Goal: Information Seeking & Learning: Learn about a topic

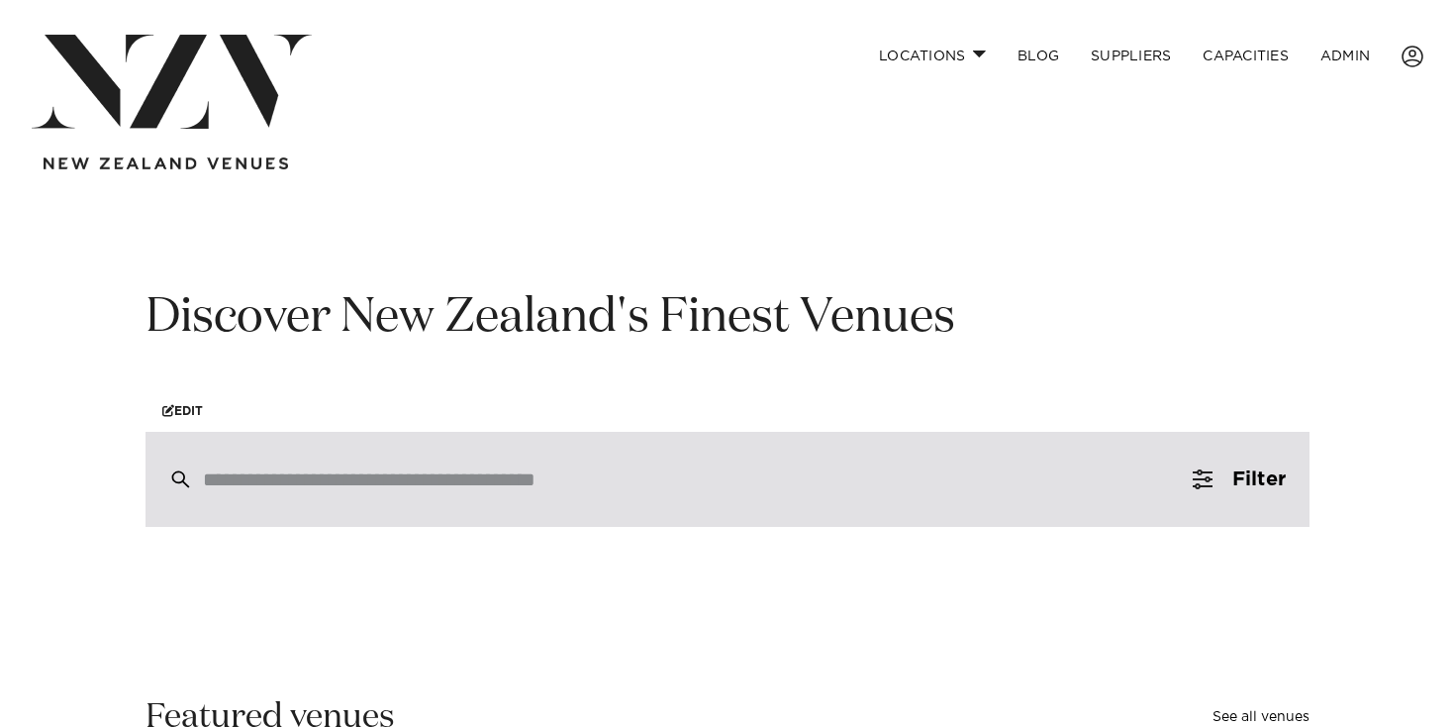
click at [353, 498] on div at bounding box center [728, 479] width 1164 height 95
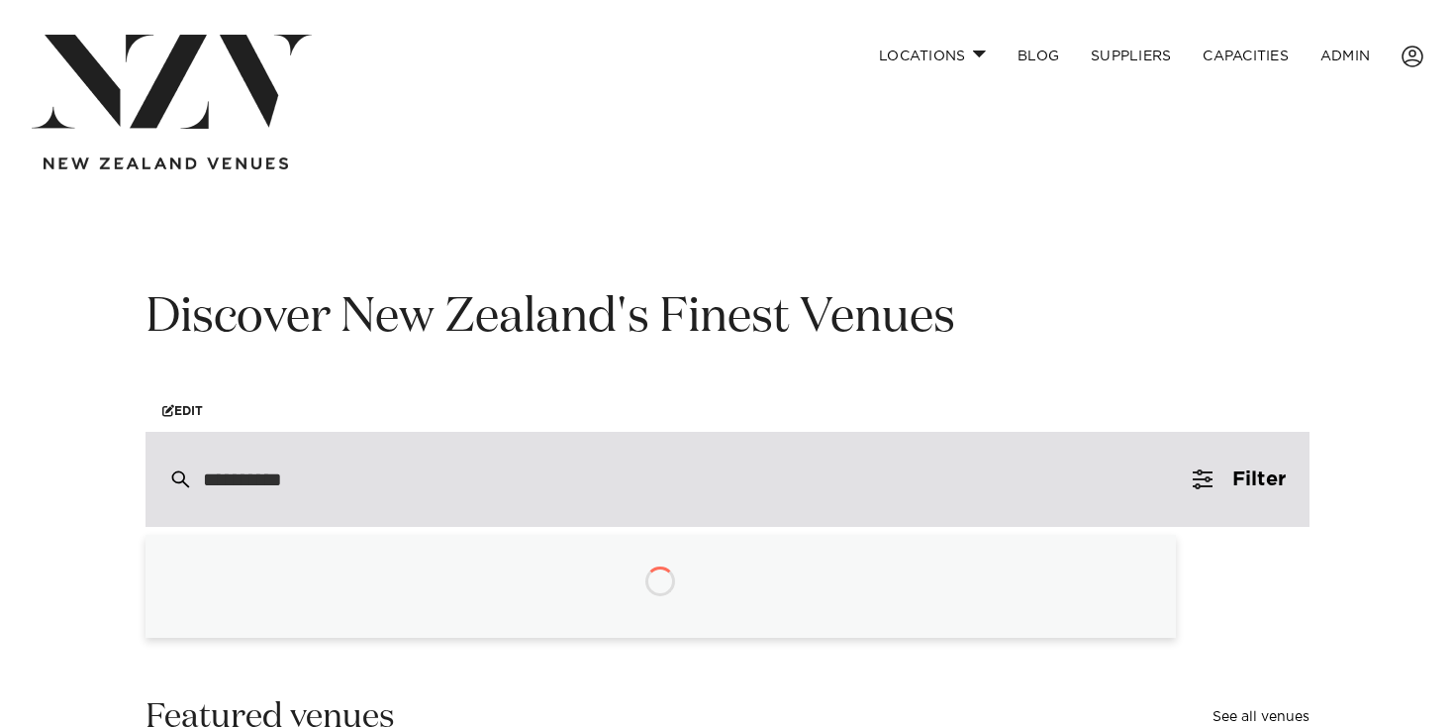
type input "**********"
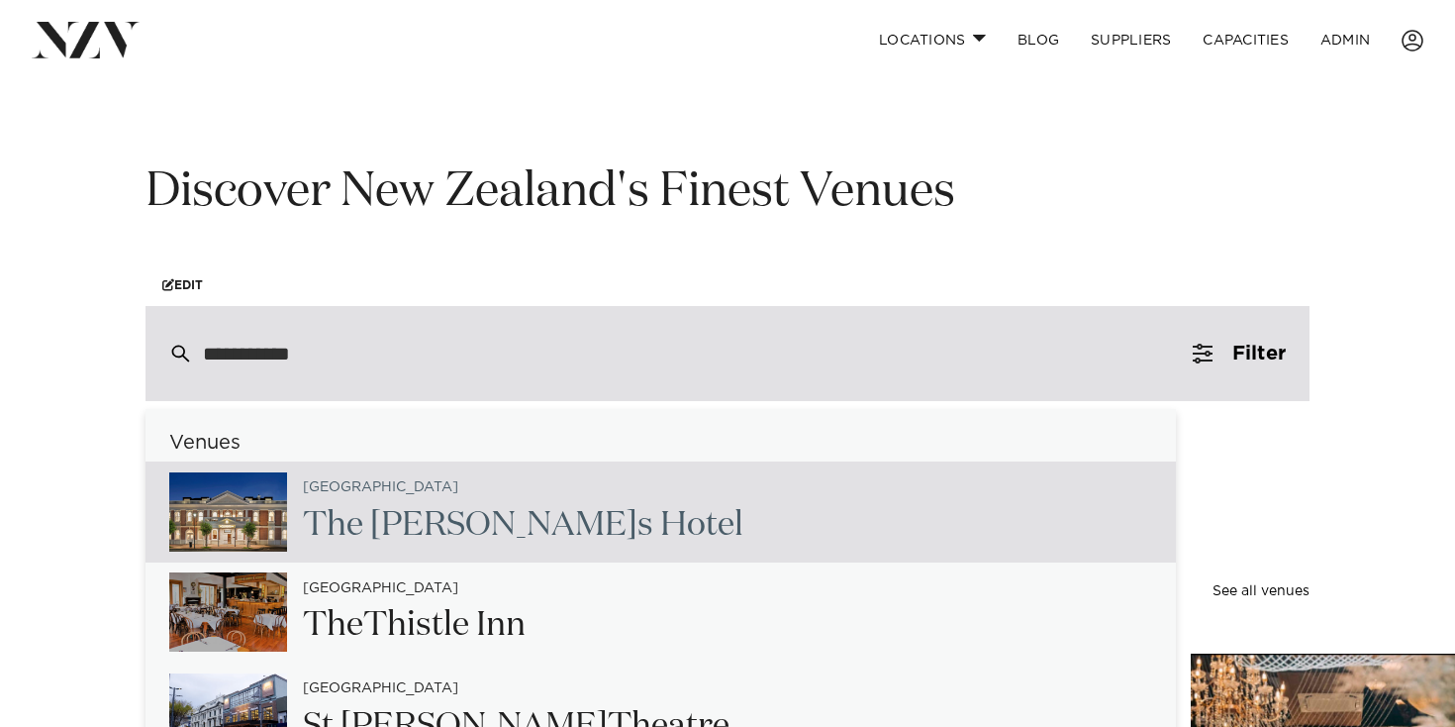
scroll to position [131, 0]
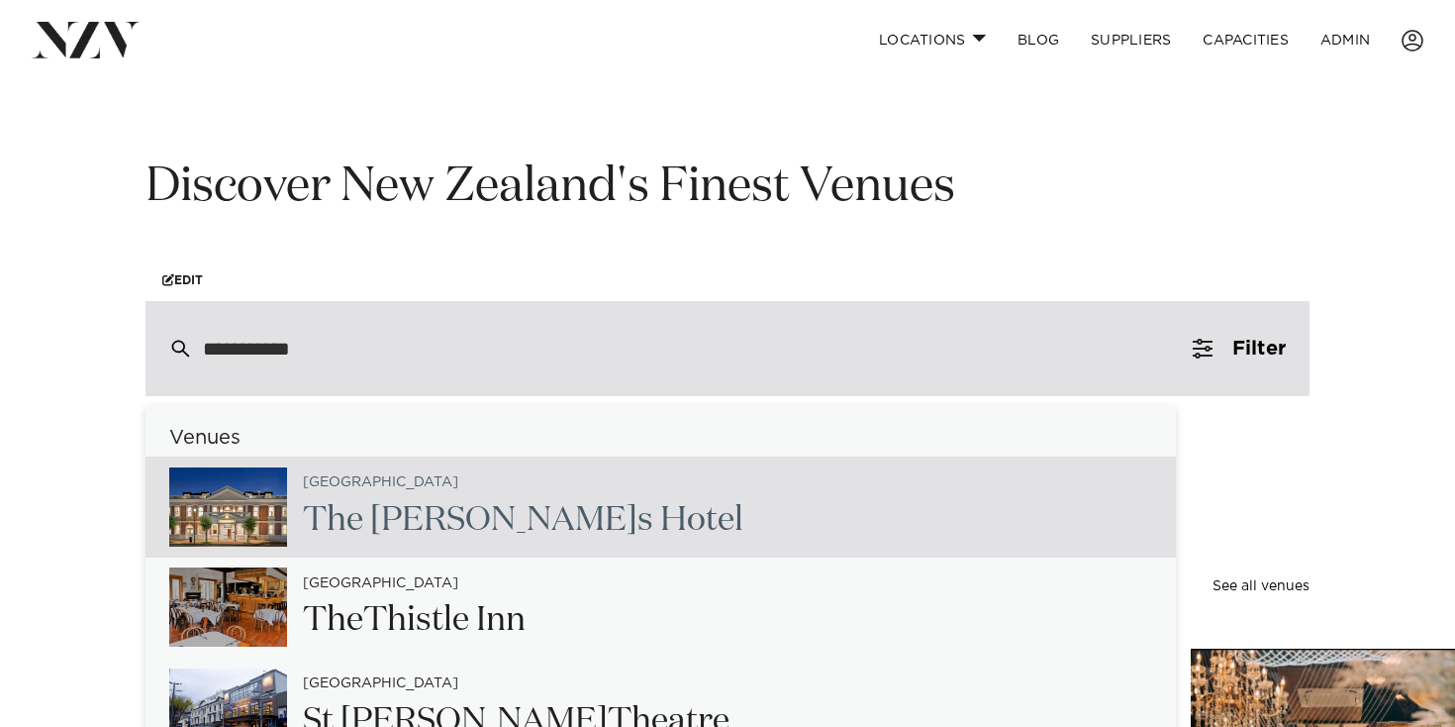
click at [437, 504] on span "Clement" at bounding box center [503, 520] width 267 height 34
type input "**********"
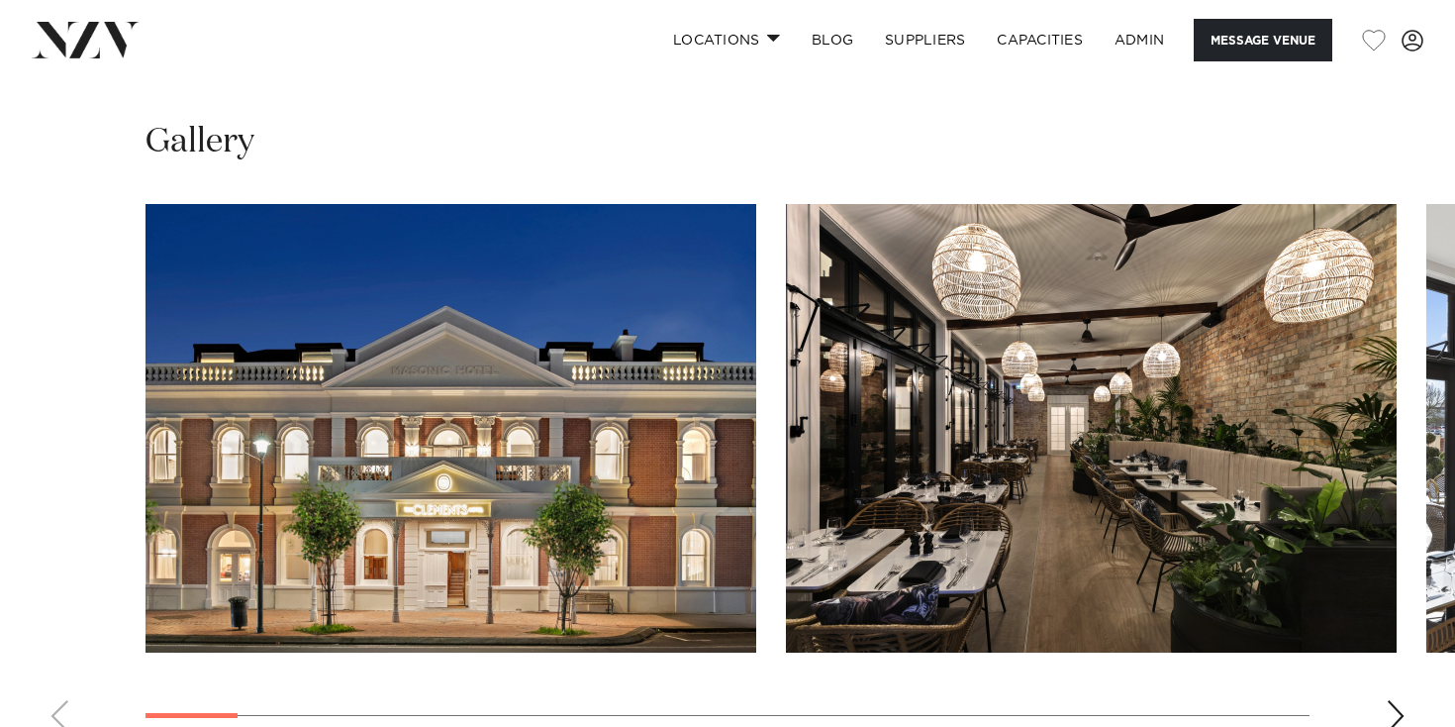
scroll to position [1815, 0]
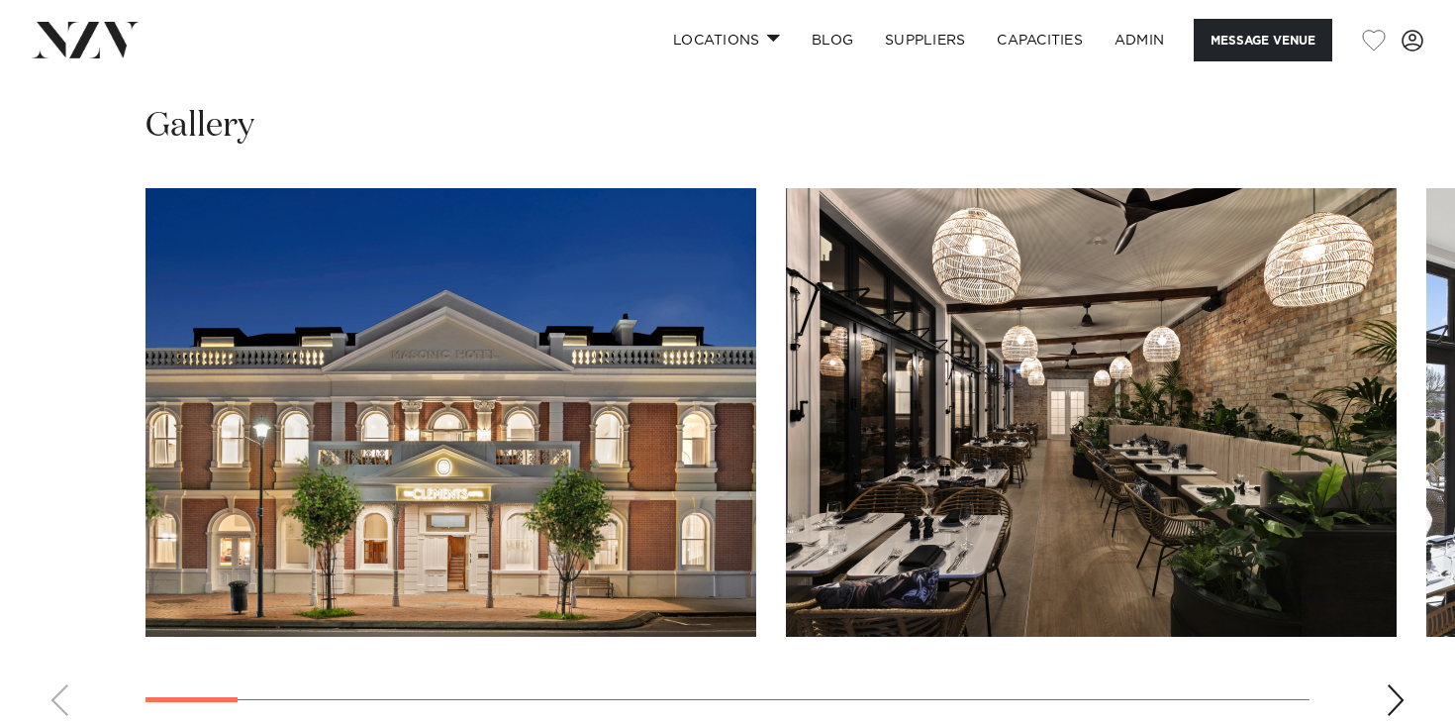
click at [481, 496] on img "1 / 23" at bounding box center [451, 412] width 611 height 448
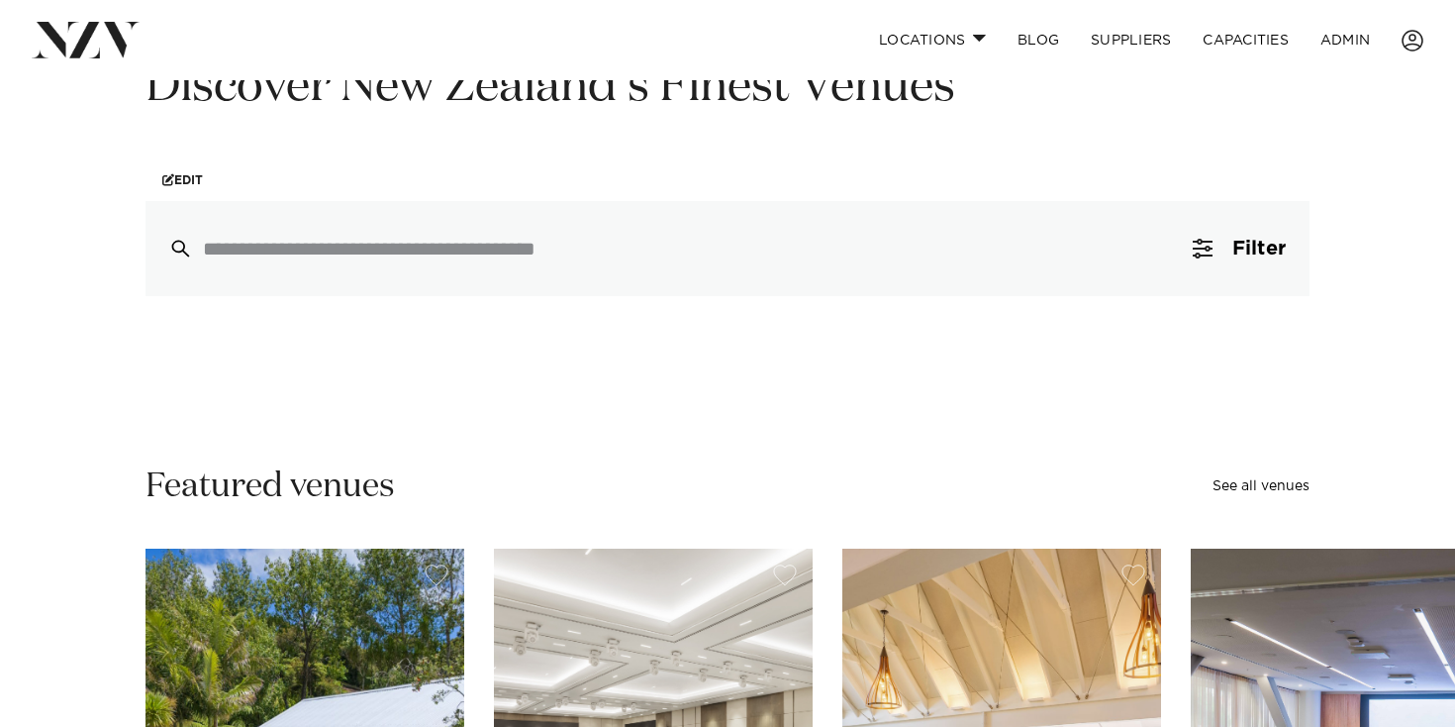
scroll to position [289, 0]
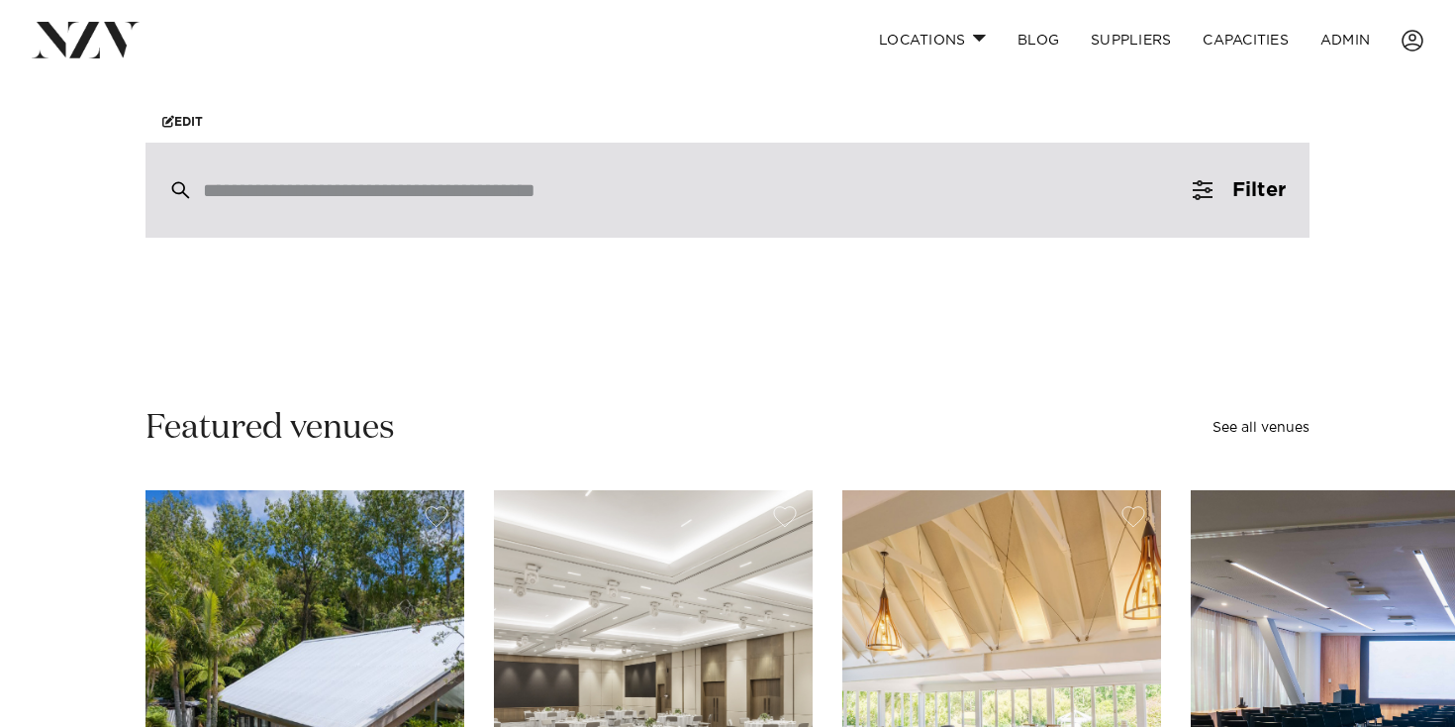
click at [512, 177] on div at bounding box center [728, 190] width 1164 height 95
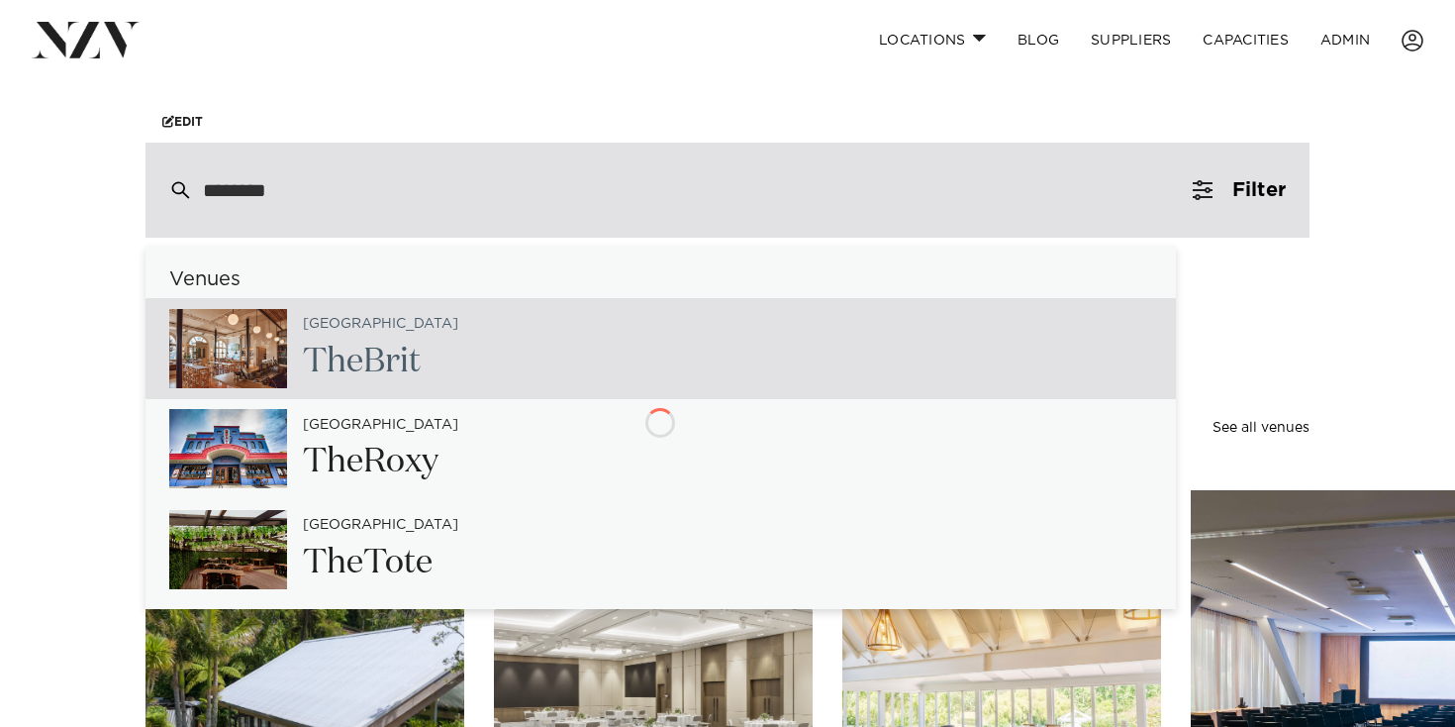
type input "*********"
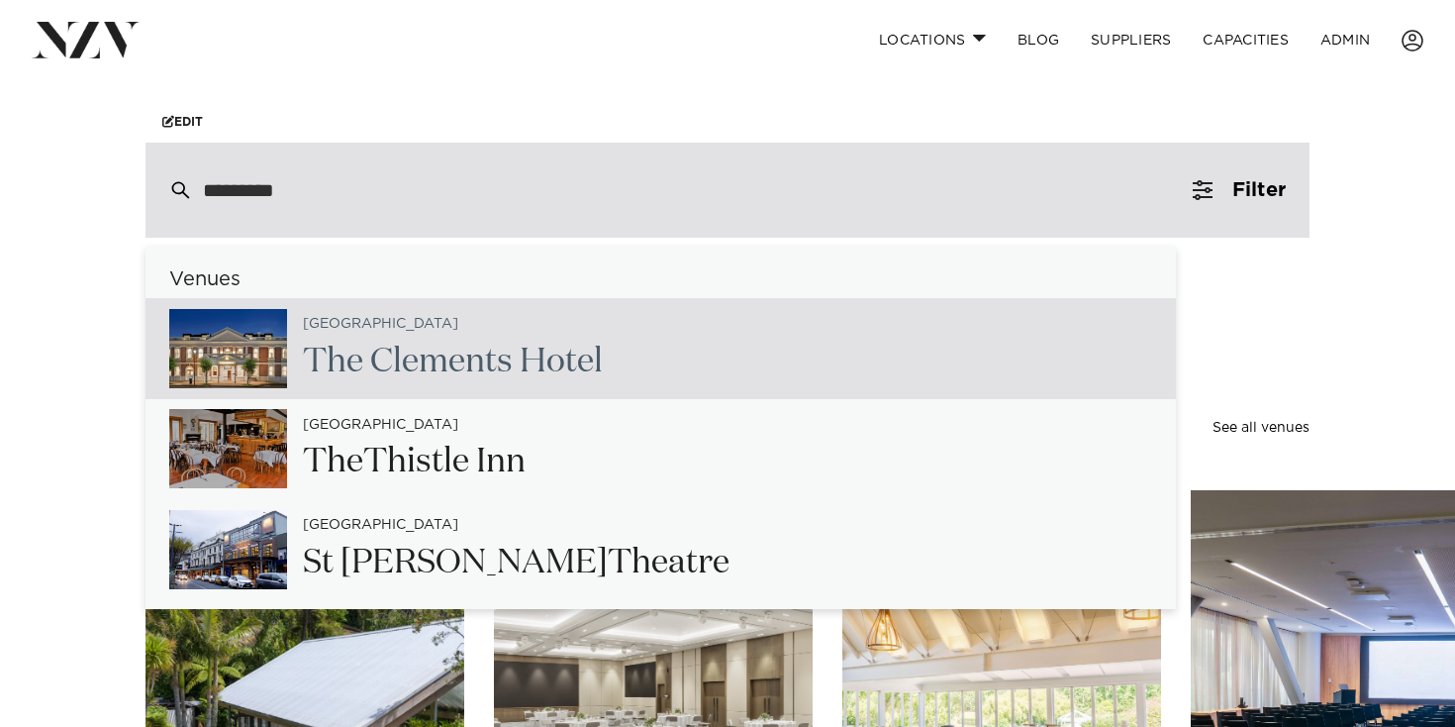
click at [673, 324] on div "Waikato The Cleme nts Hotel" at bounding box center [661, 348] width 1030 height 101
type input "**********"
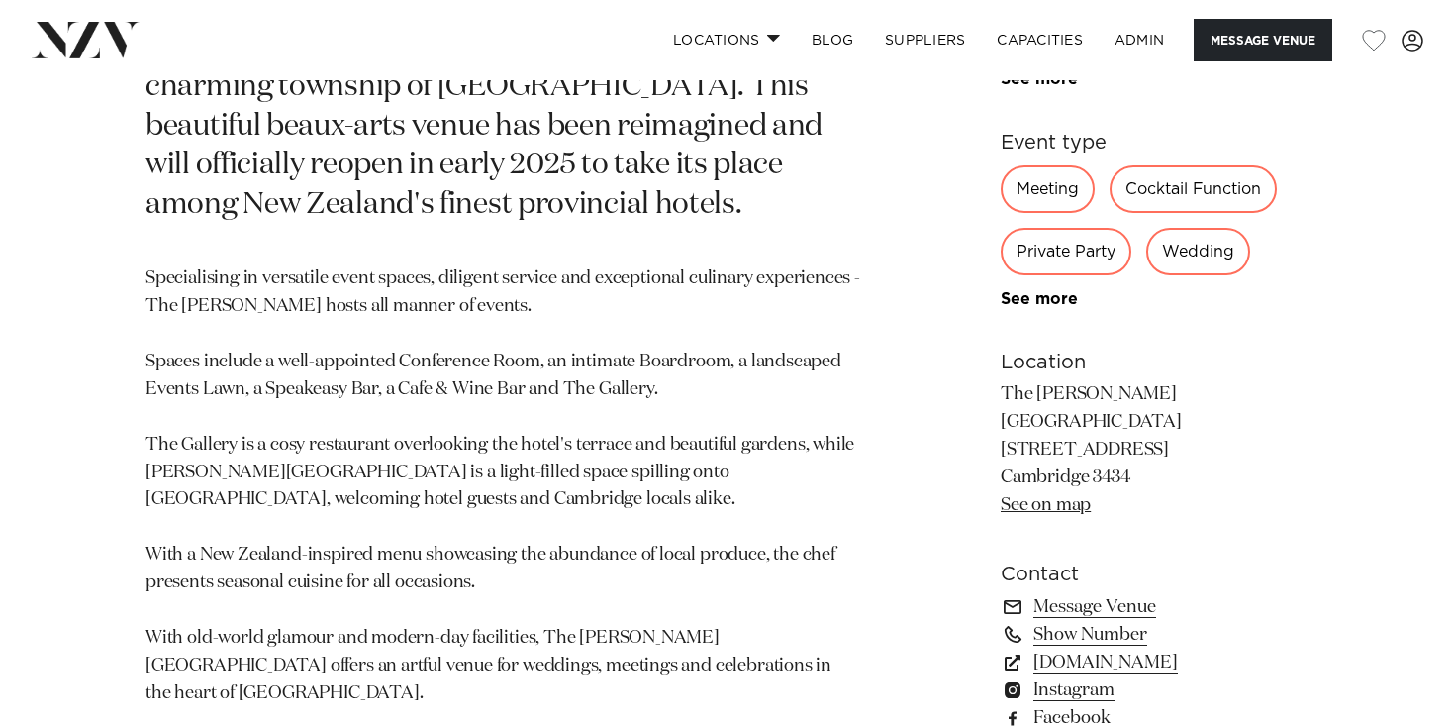
scroll to position [1066, 0]
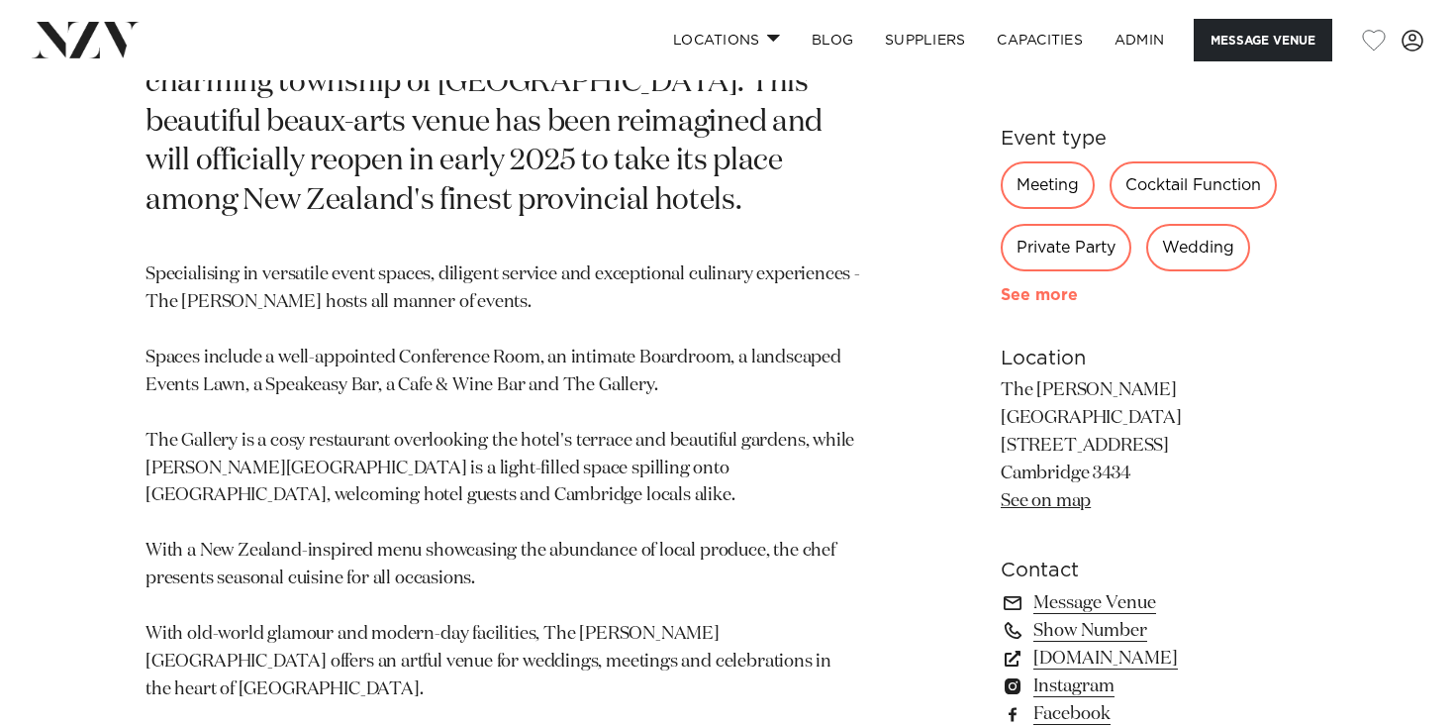
click at [1046, 298] on link "See more" at bounding box center [1078, 295] width 154 height 16
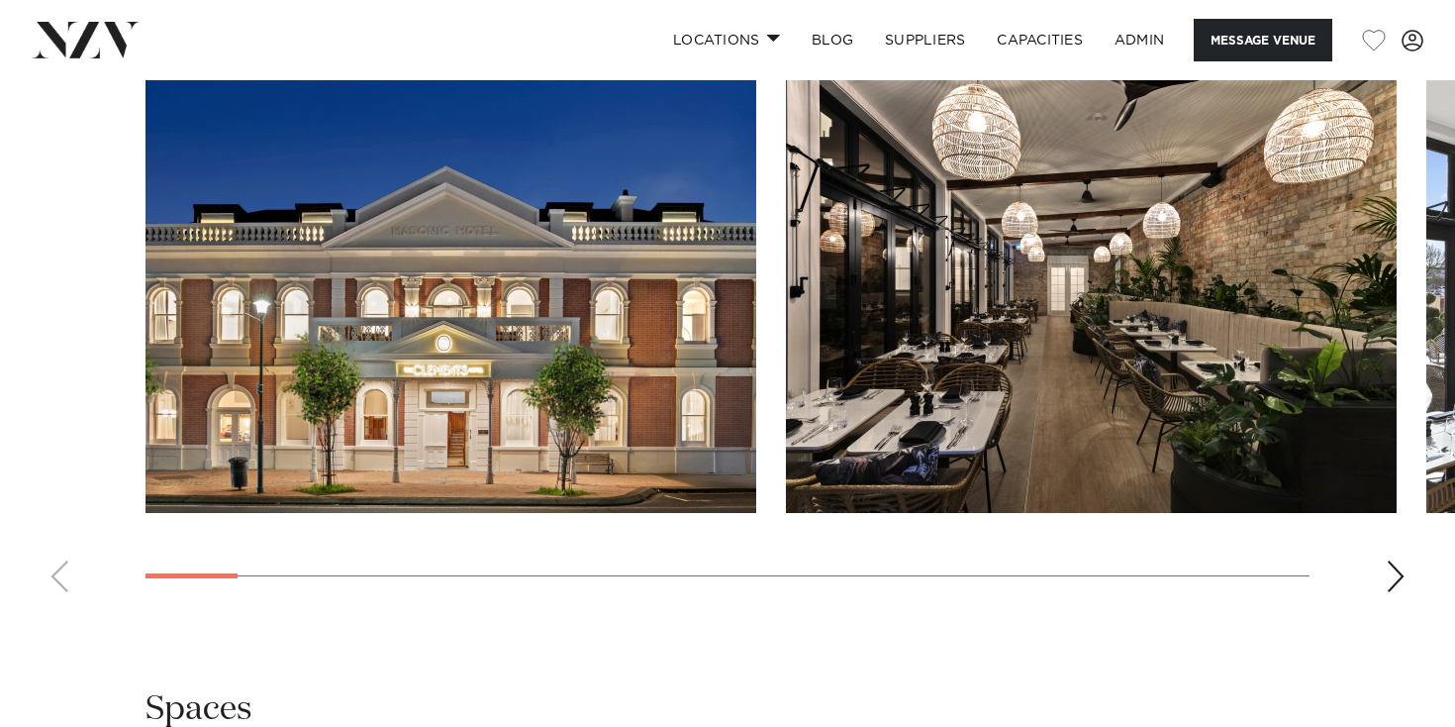
scroll to position [2191, 0]
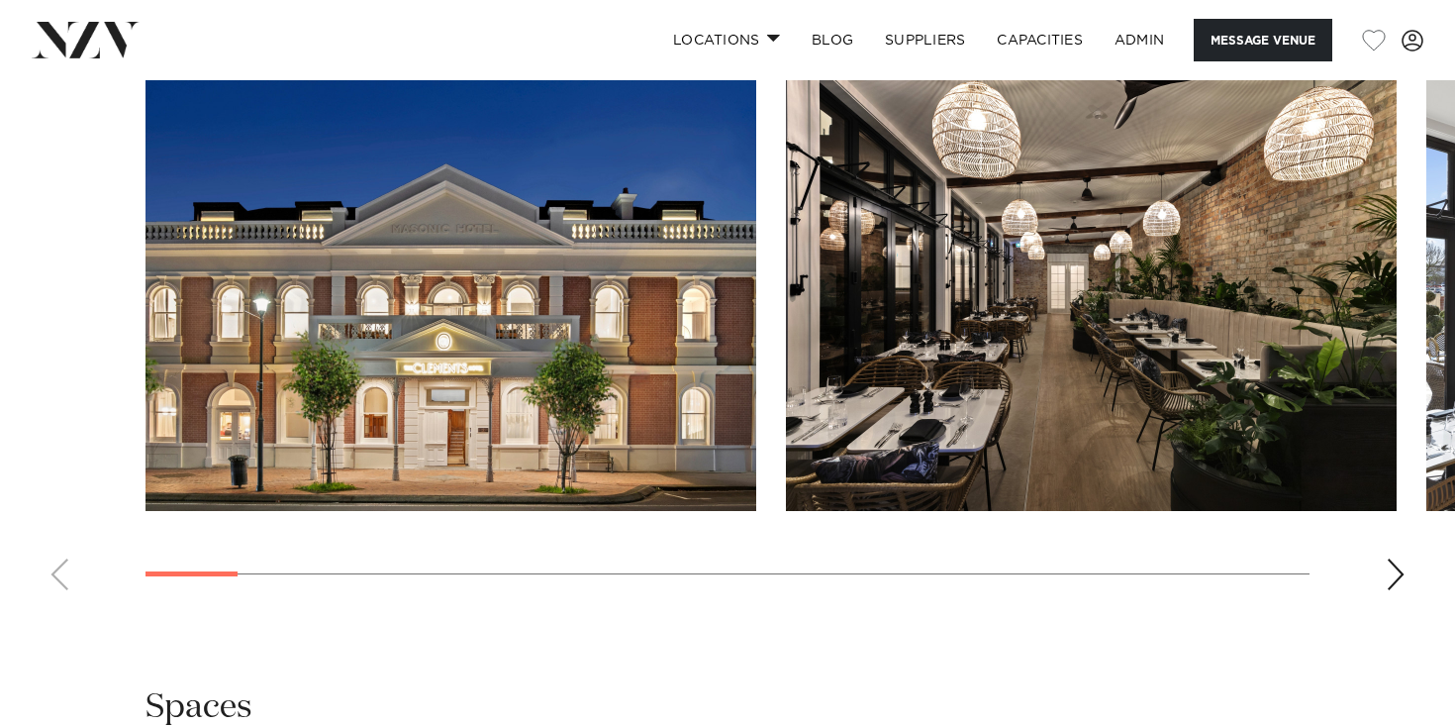
click at [1406, 502] on swiper-container at bounding box center [727, 333] width 1455 height 543
click at [1391, 558] on div "Next slide" at bounding box center [1396, 574] width 20 height 32
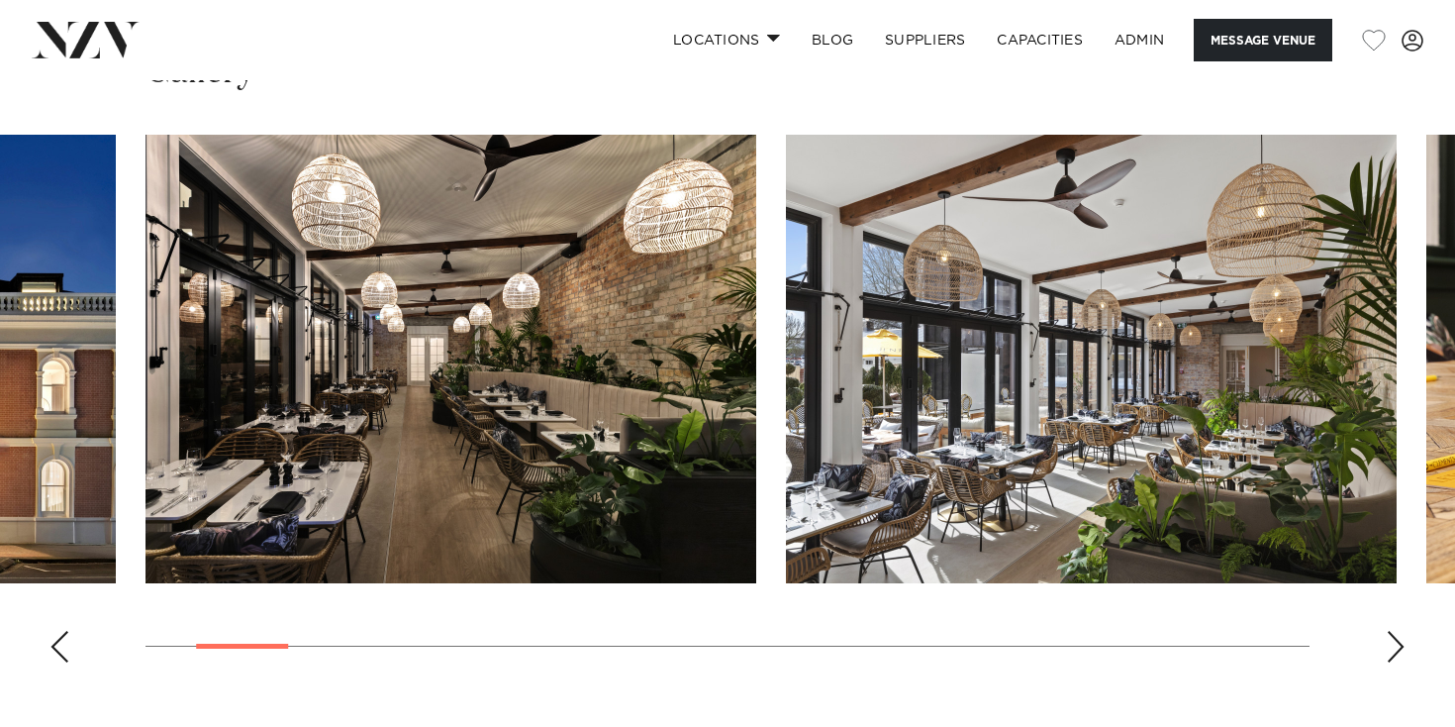
scroll to position [2108, 0]
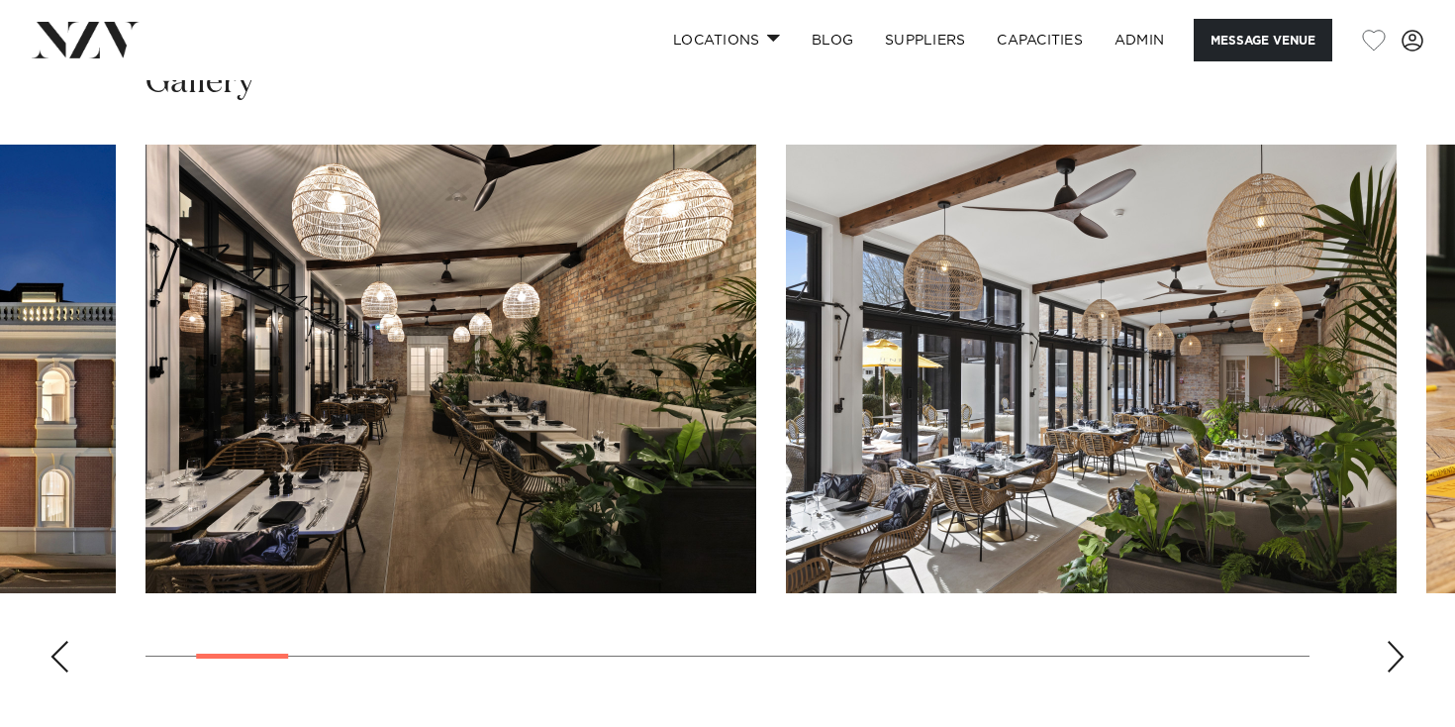
click at [1394, 640] on div "Next slide" at bounding box center [1396, 656] width 20 height 32
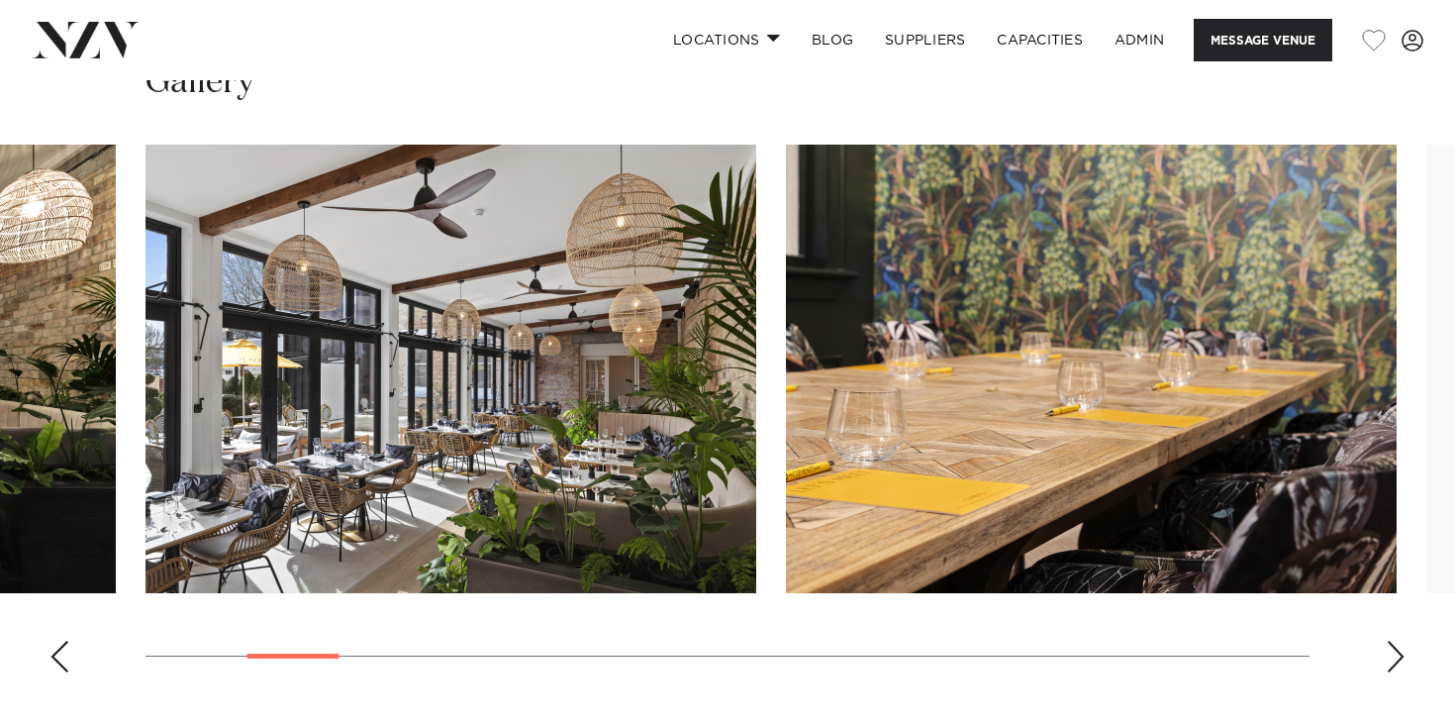
click at [1394, 640] on div "Next slide" at bounding box center [1396, 656] width 20 height 32
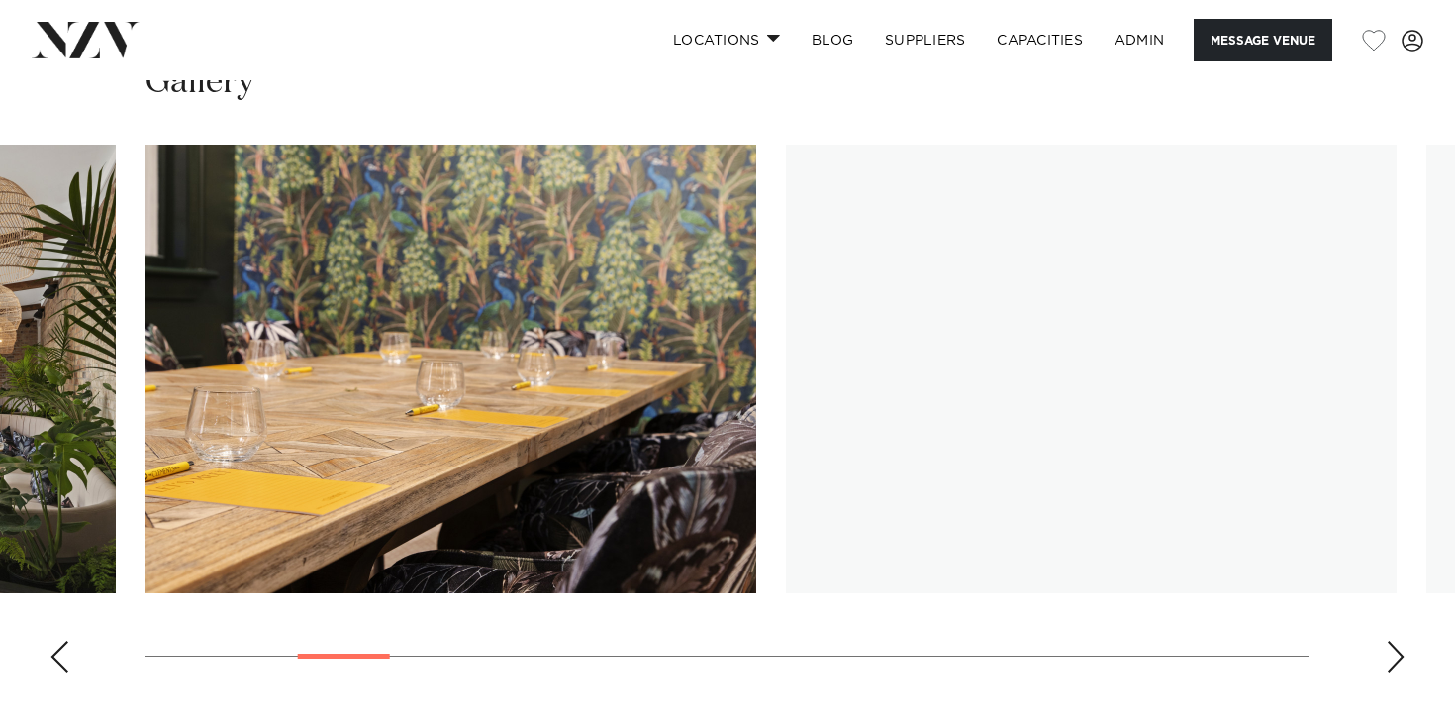
click at [1394, 640] on div "Next slide" at bounding box center [1396, 656] width 20 height 32
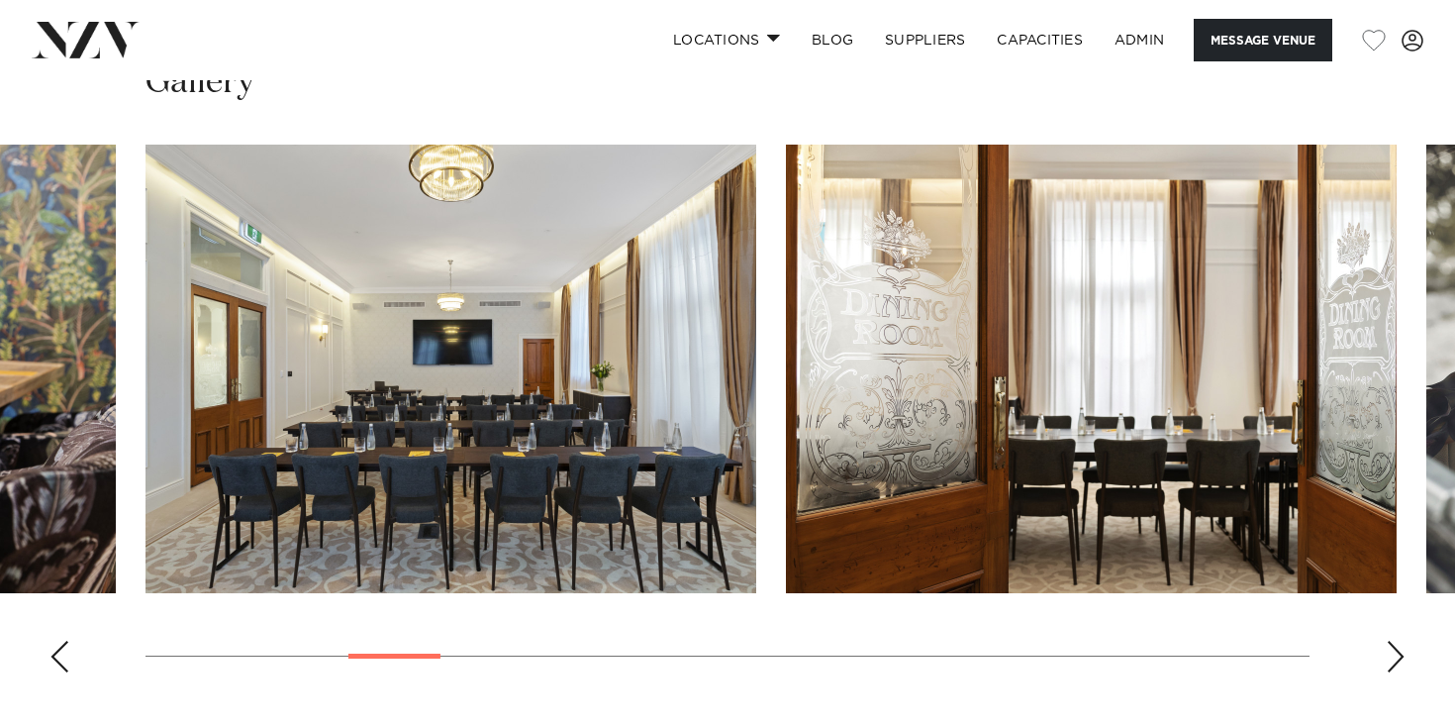
click at [1394, 640] on div "Next slide" at bounding box center [1396, 656] width 20 height 32
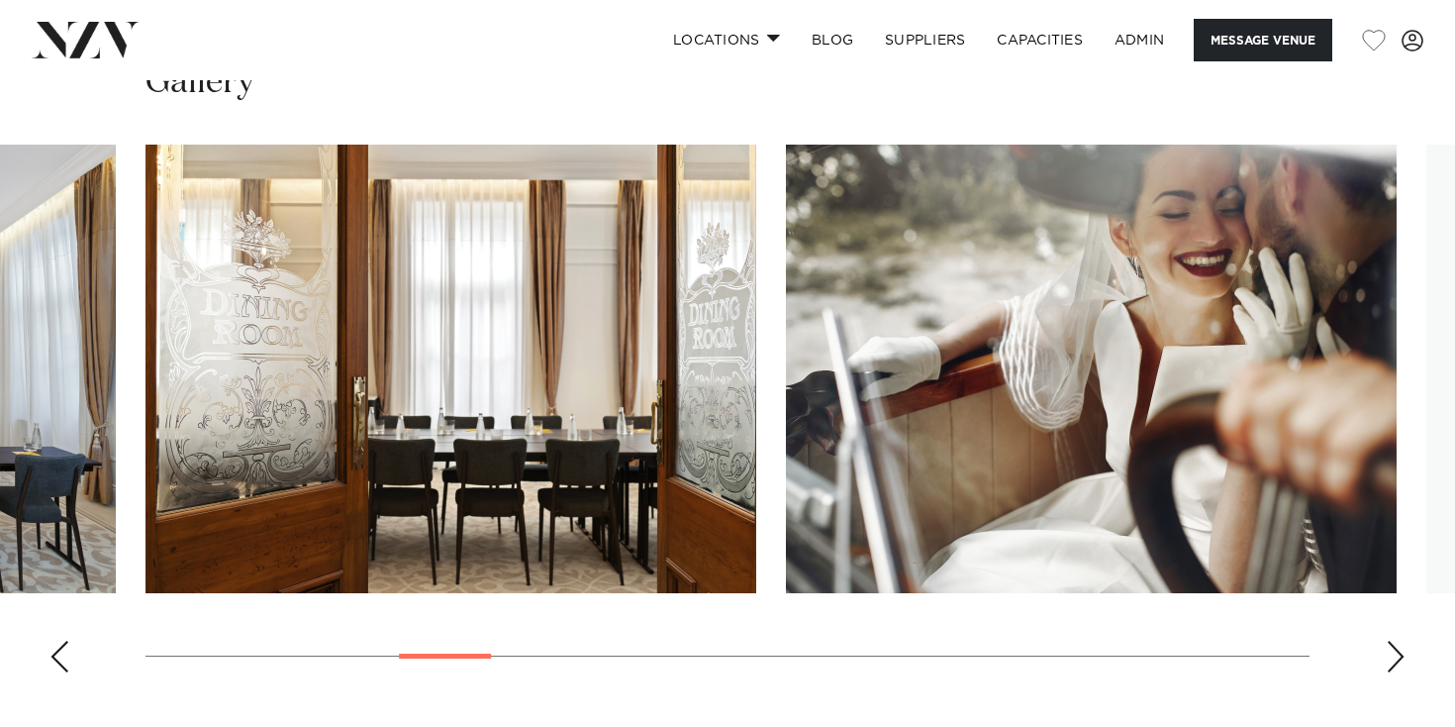
click at [1394, 640] on div "Next slide" at bounding box center [1396, 656] width 20 height 32
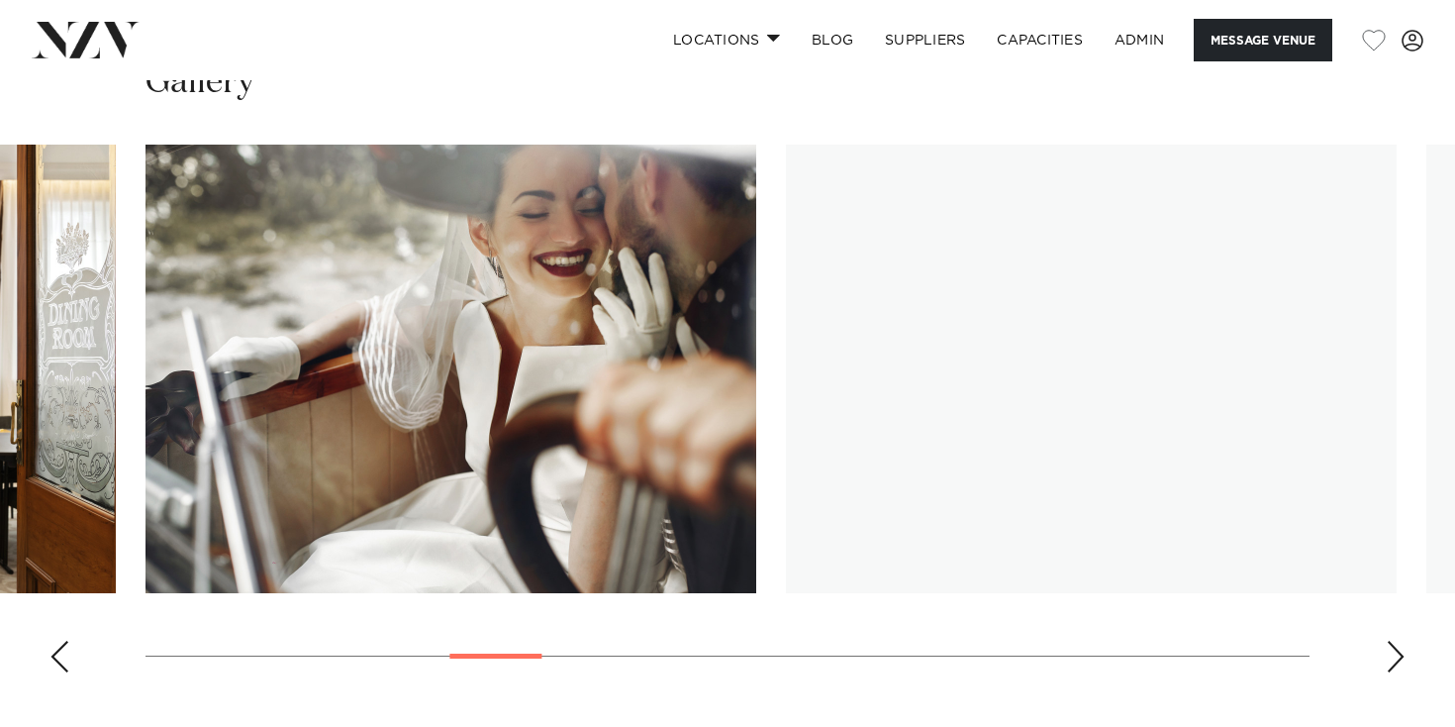
click at [1394, 640] on div "Next slide" at bounding box center [1396, 656] width 20 height 32
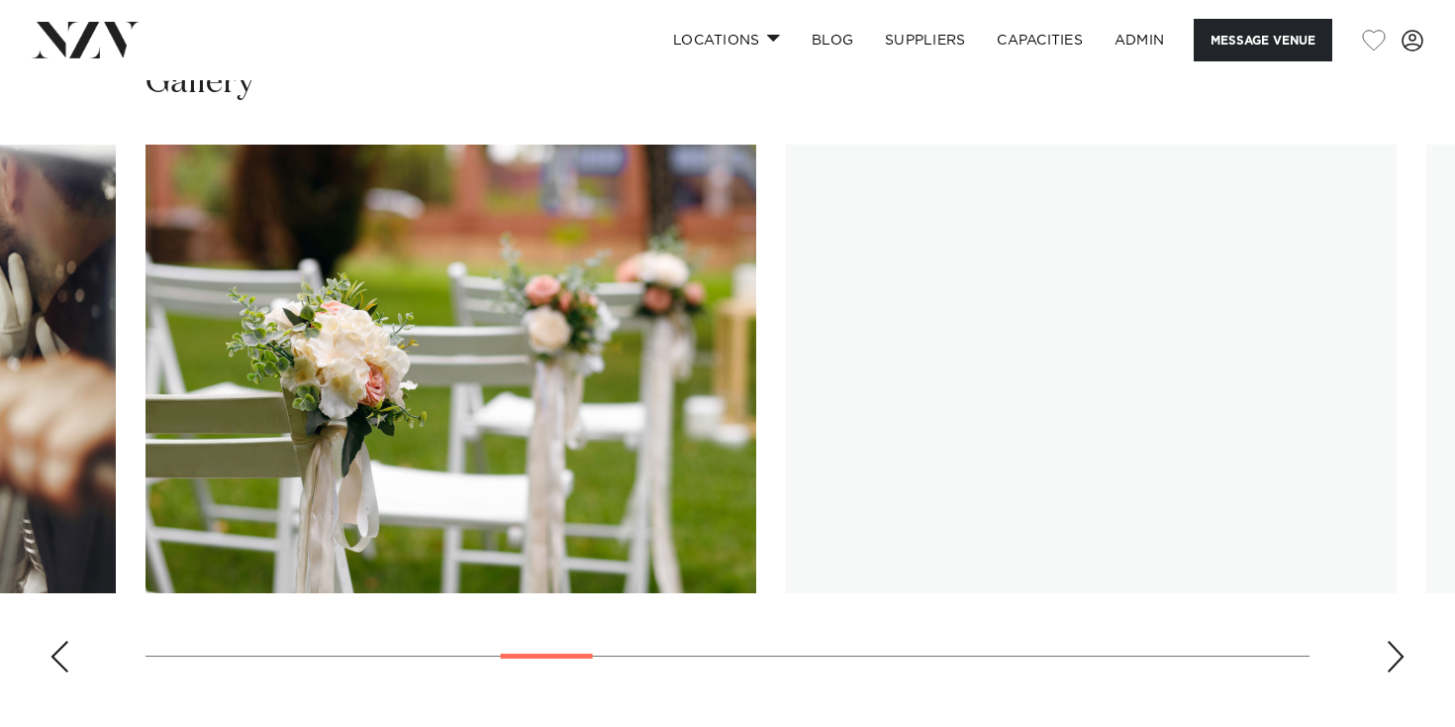
click at [1394, 640] on div "Next slide" at bounding box center [1396, 656] width 20 height 32
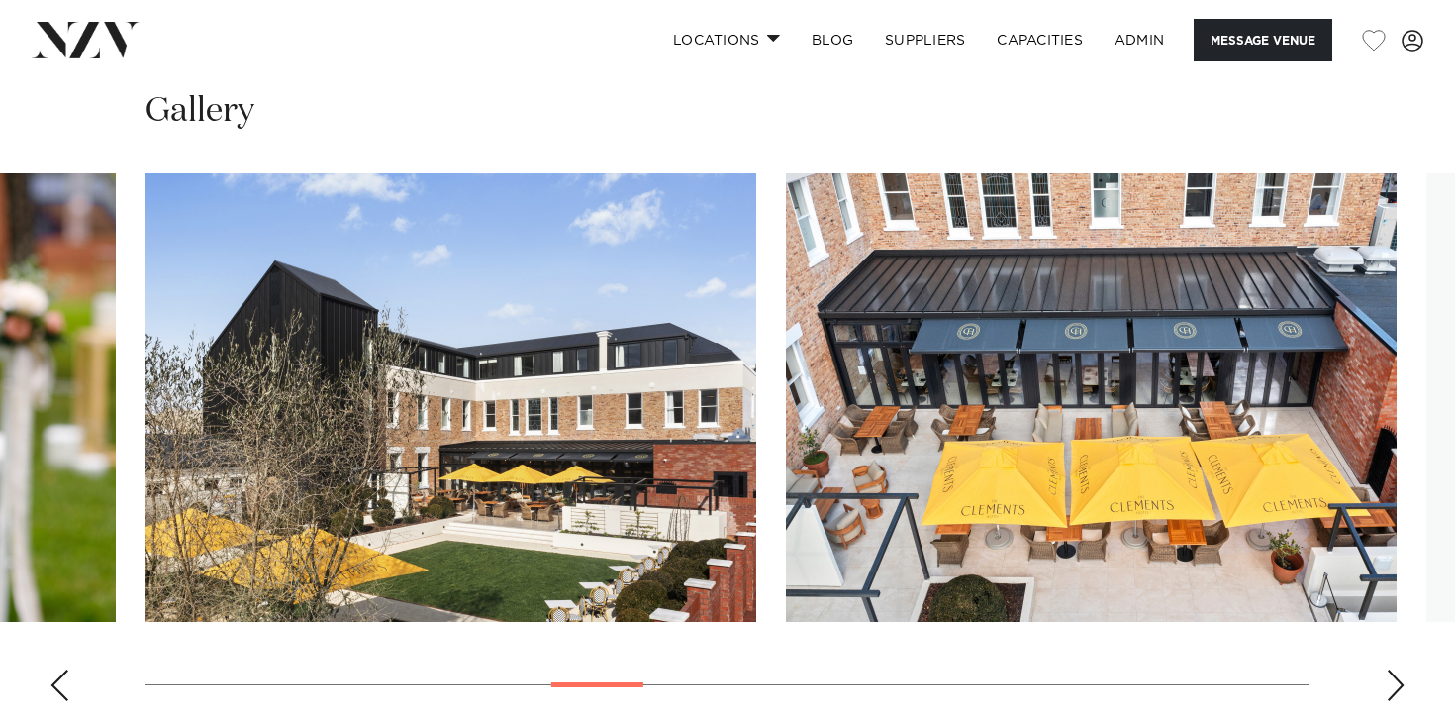
scroll to position [2068, 0]
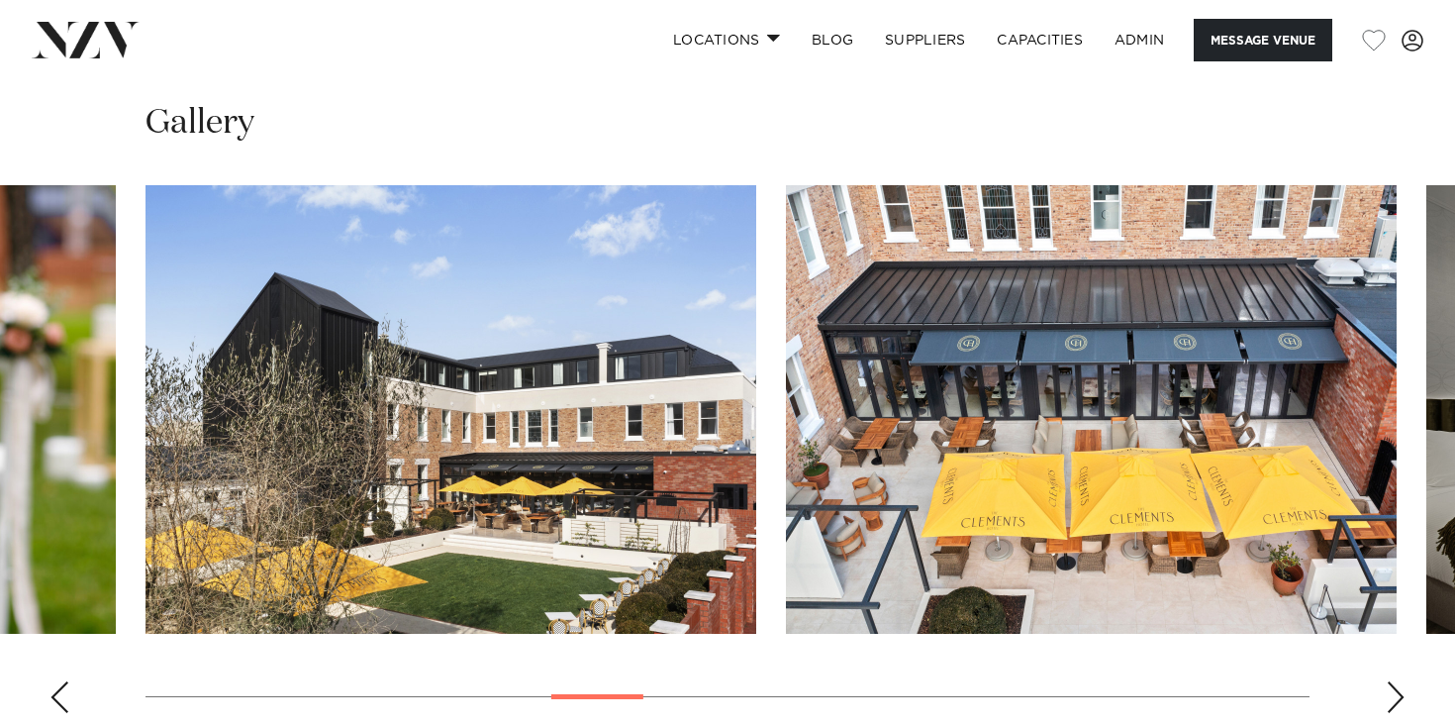
click at [1390, 681] on div "Next slide" at bounding box center [1396, 697] width 20 height 32
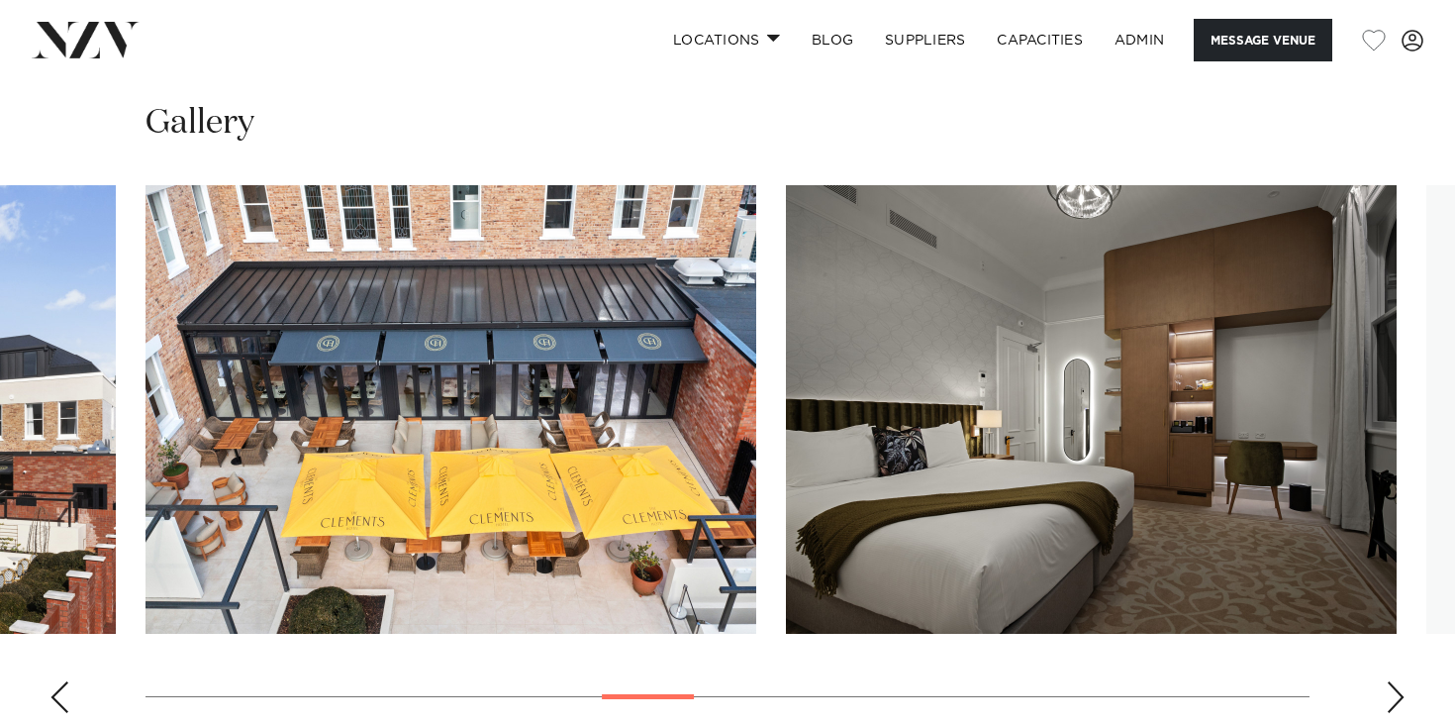
click at [1390, 681] on div "Next slide" at bounding box center [1396, 697] width 20 height 32
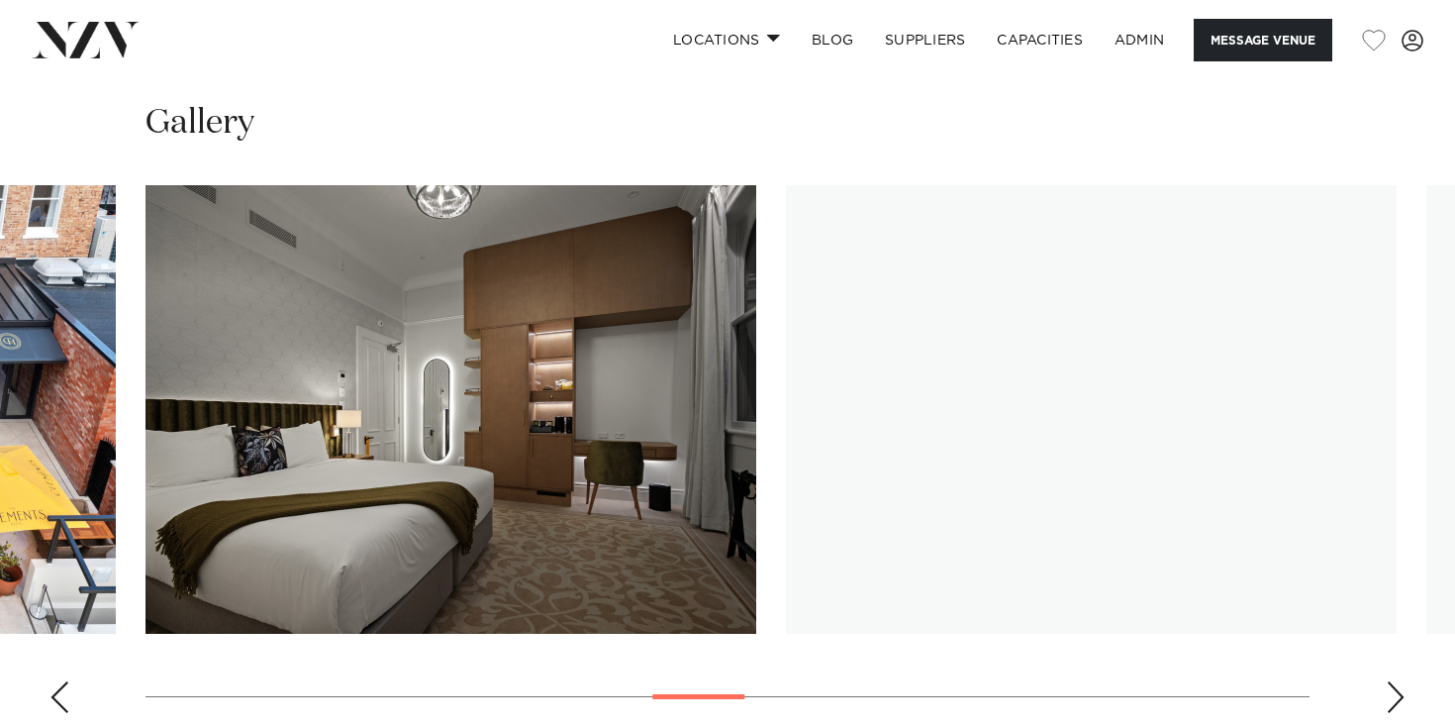
click at [1390, 681] on div "Next slide" at bounding box center [1396, 697] width 20 height 32
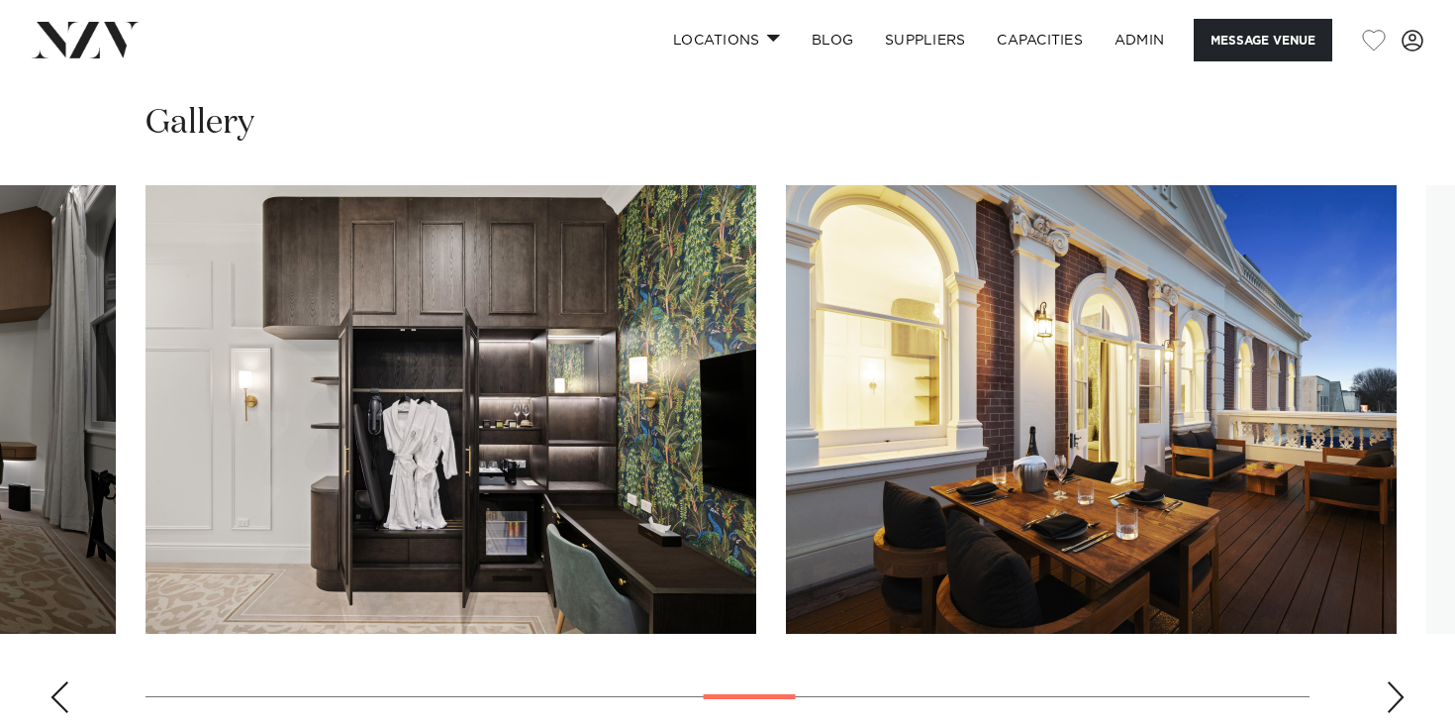
click at [1390, 681] on div "Next slide" at bounding box center [1396, 697] width 20 height 32
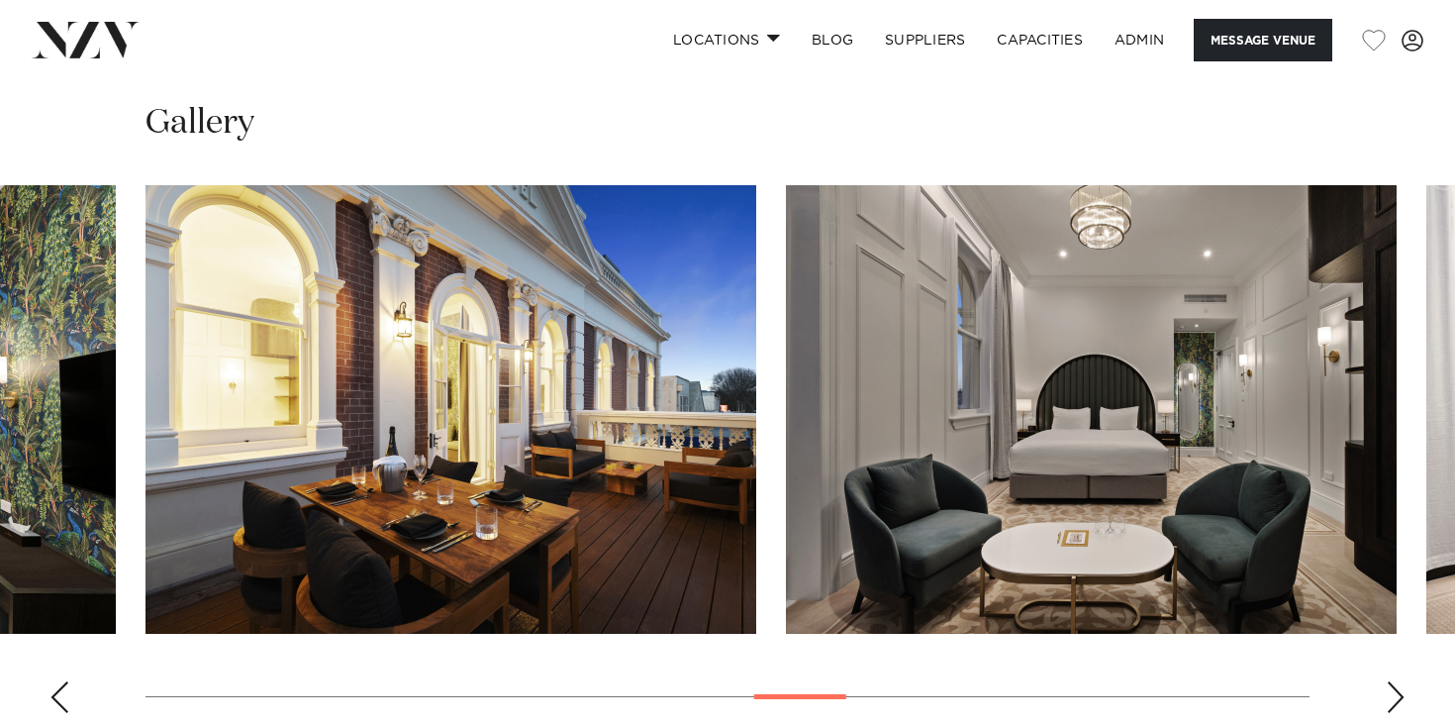
click at [1384, 595] on swiper-container at bounding box center [727, 456] width 1455 height 543
click at [1391, 681] on div "Next slide" at bounding box center [1396, 697] width 20 height 32
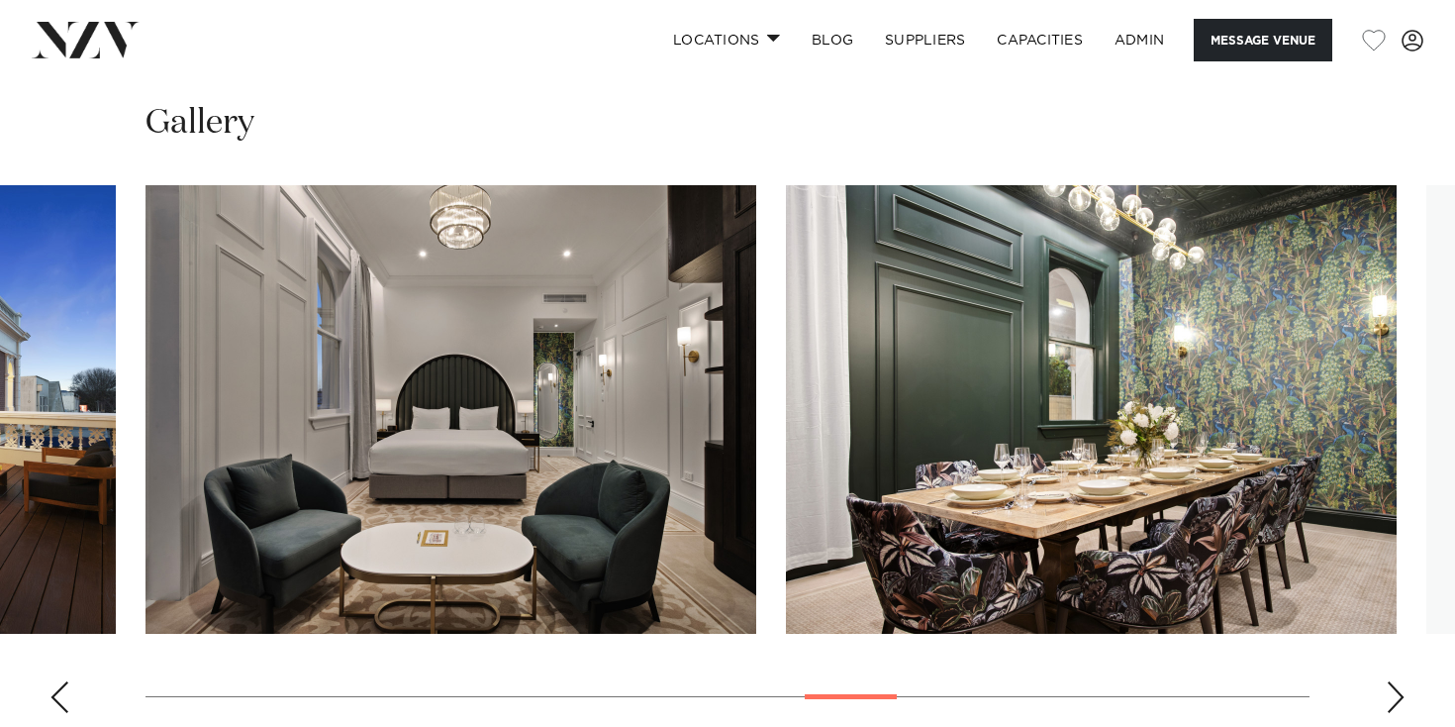
click at [1391, 681] on div "Next slide" at bounding box center [1396, 697] width 20 height 32
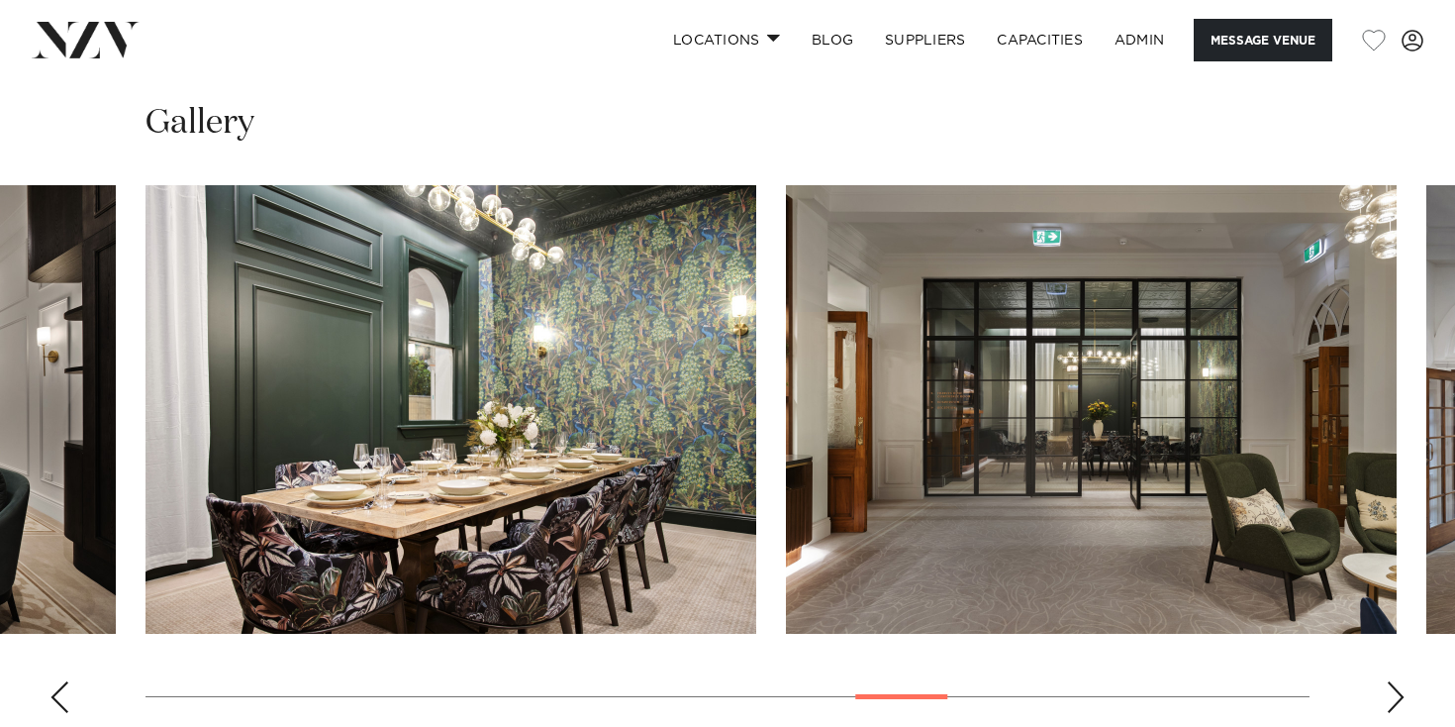
click at [1401, 681] on div "Next slide" at bounding box center [1396, 697] width 20 height 32
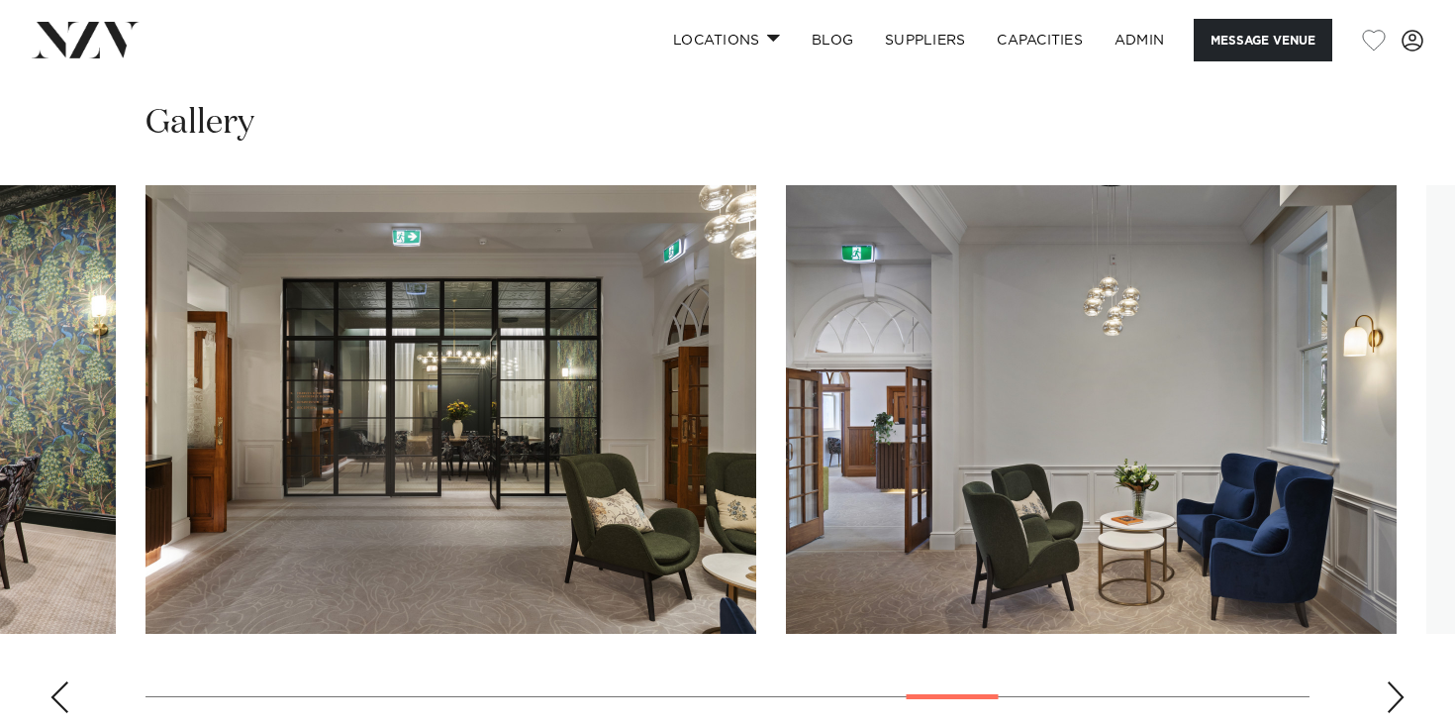
click at [1401, 681] on div "Next slide" at bounding box center [1396, 697] width 20 height 32
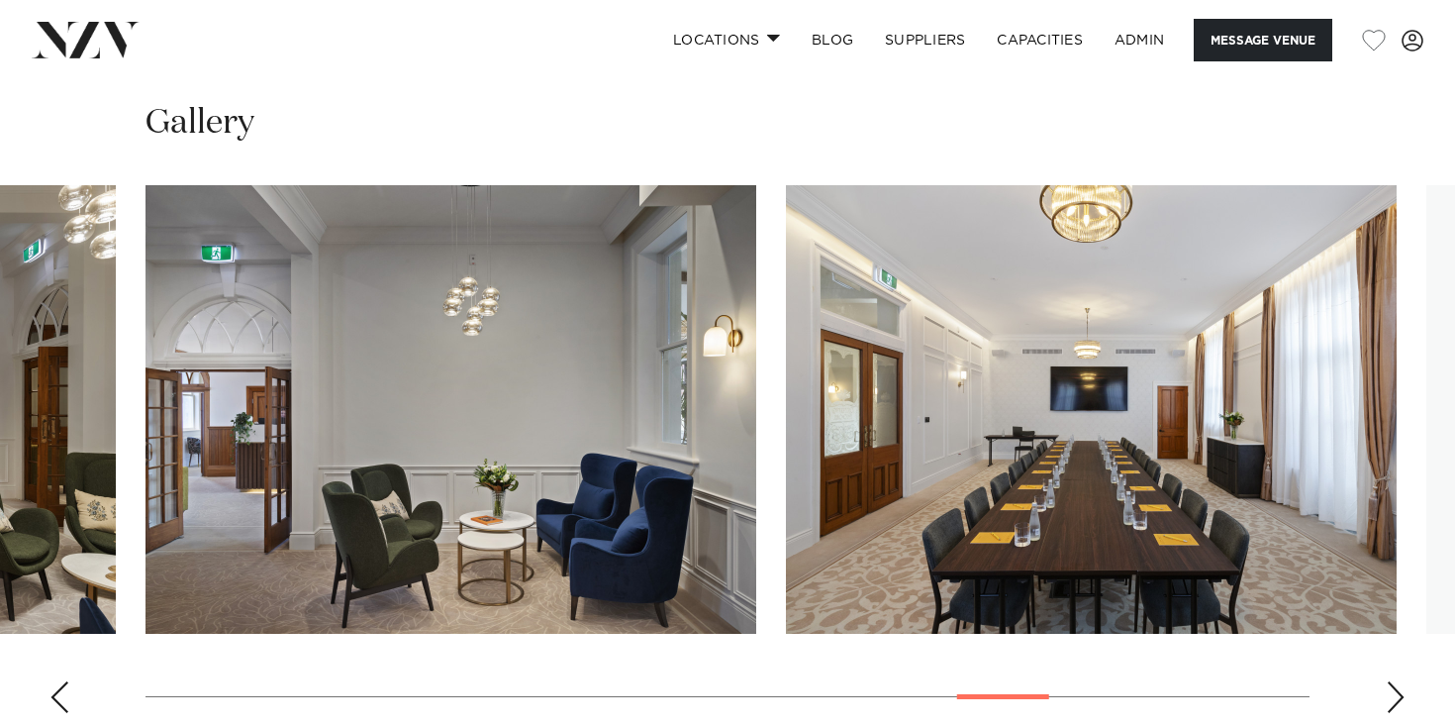
click at [1401, 681] on div "Next slide" at bounding box center [1396, 697] width 20 height 32
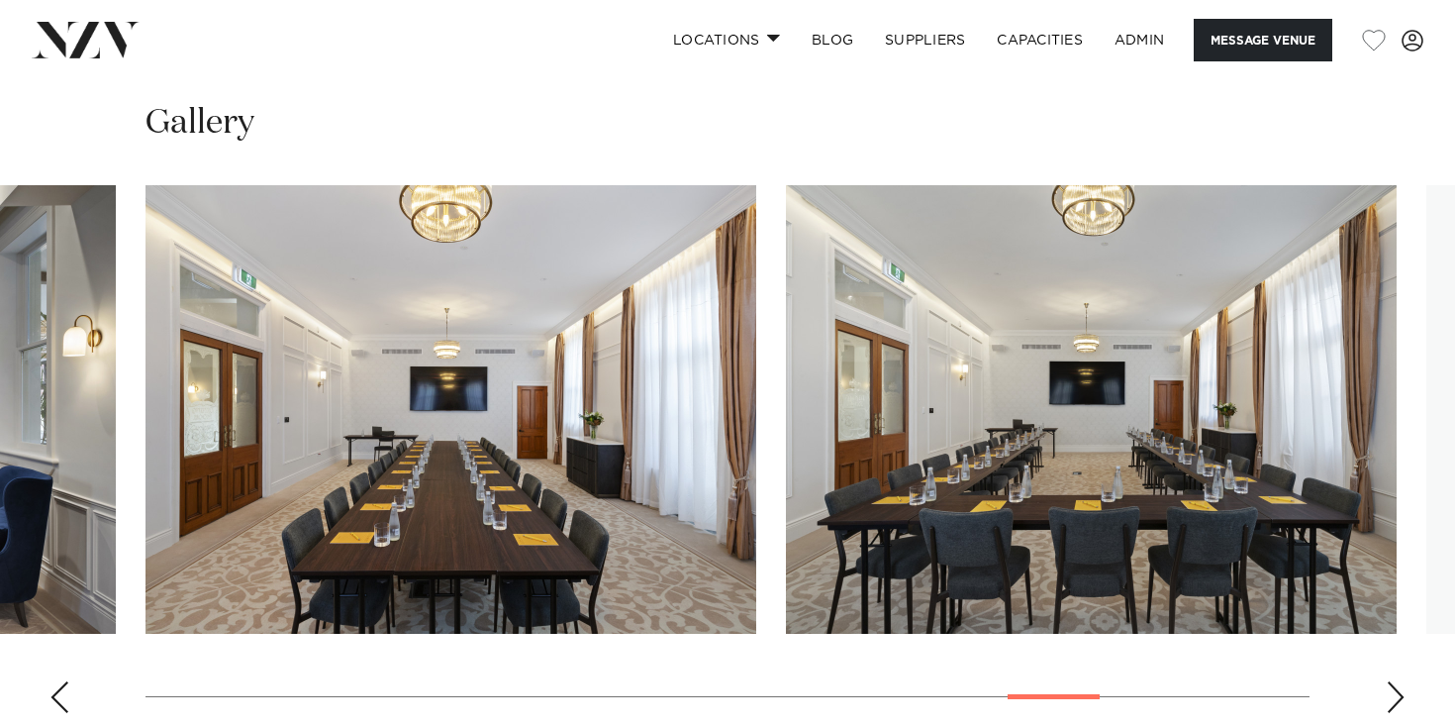
click at [1401, 681] on div "Next slide" at bounding box center [1396, 697] width 20 height 32
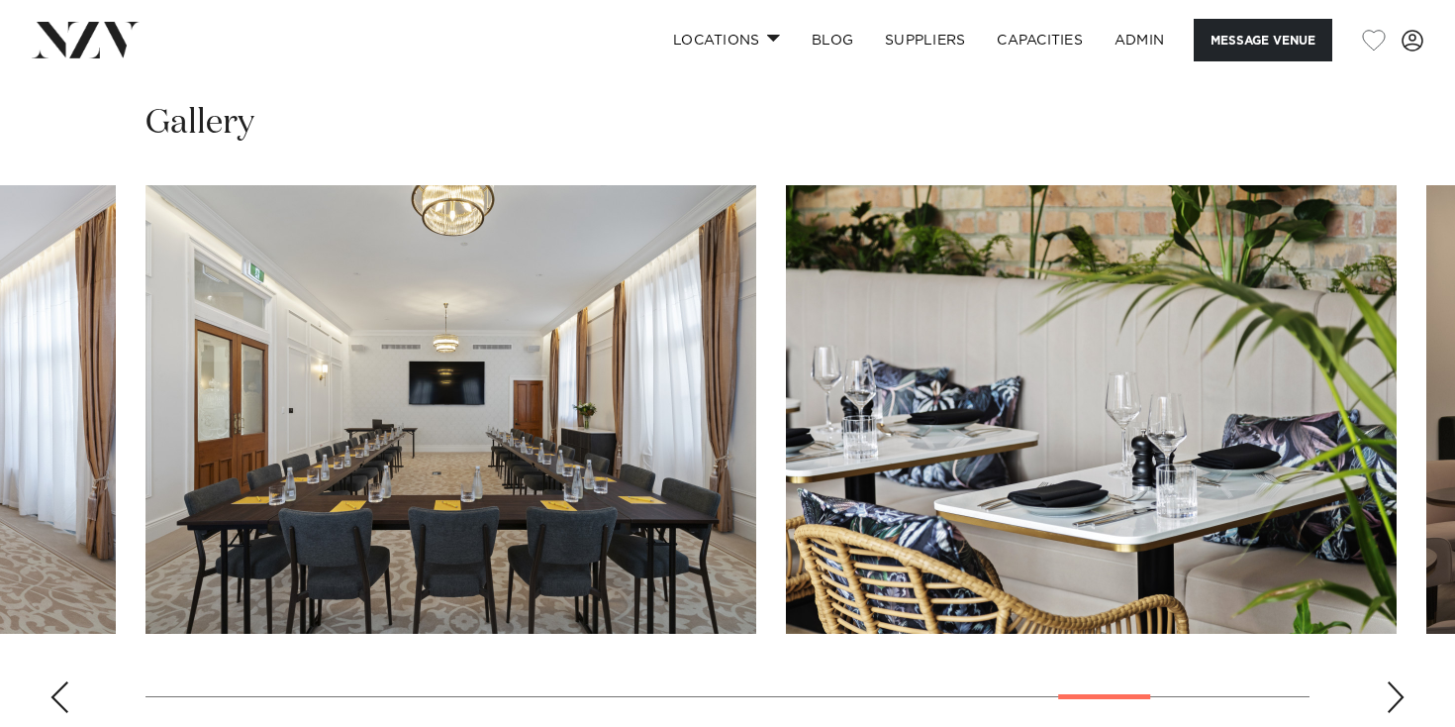
click at [1389, 681] on div "Next slide" at bounding box center [1396, 697] width 20 height 32
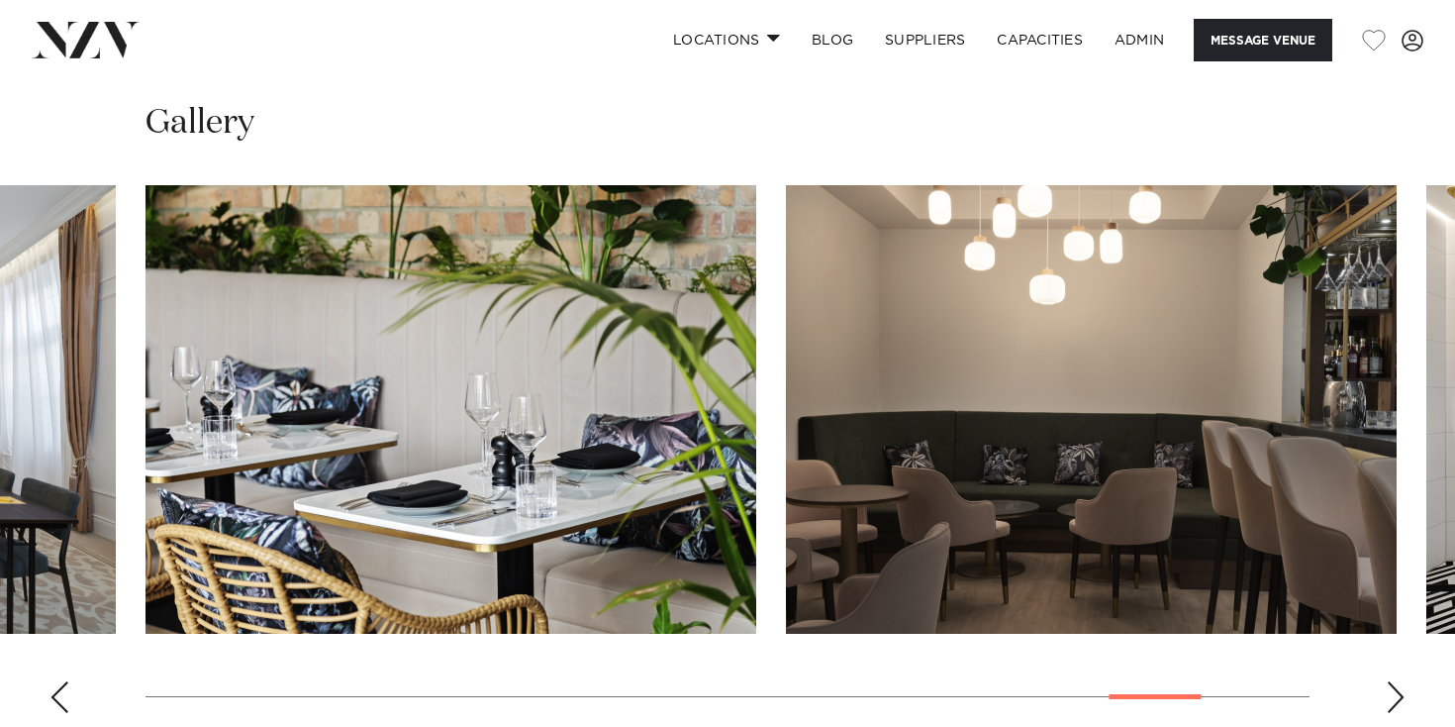
click at [1389, 681] on div "Next slide" at bounding box center [1396, 697] width 20 height 32
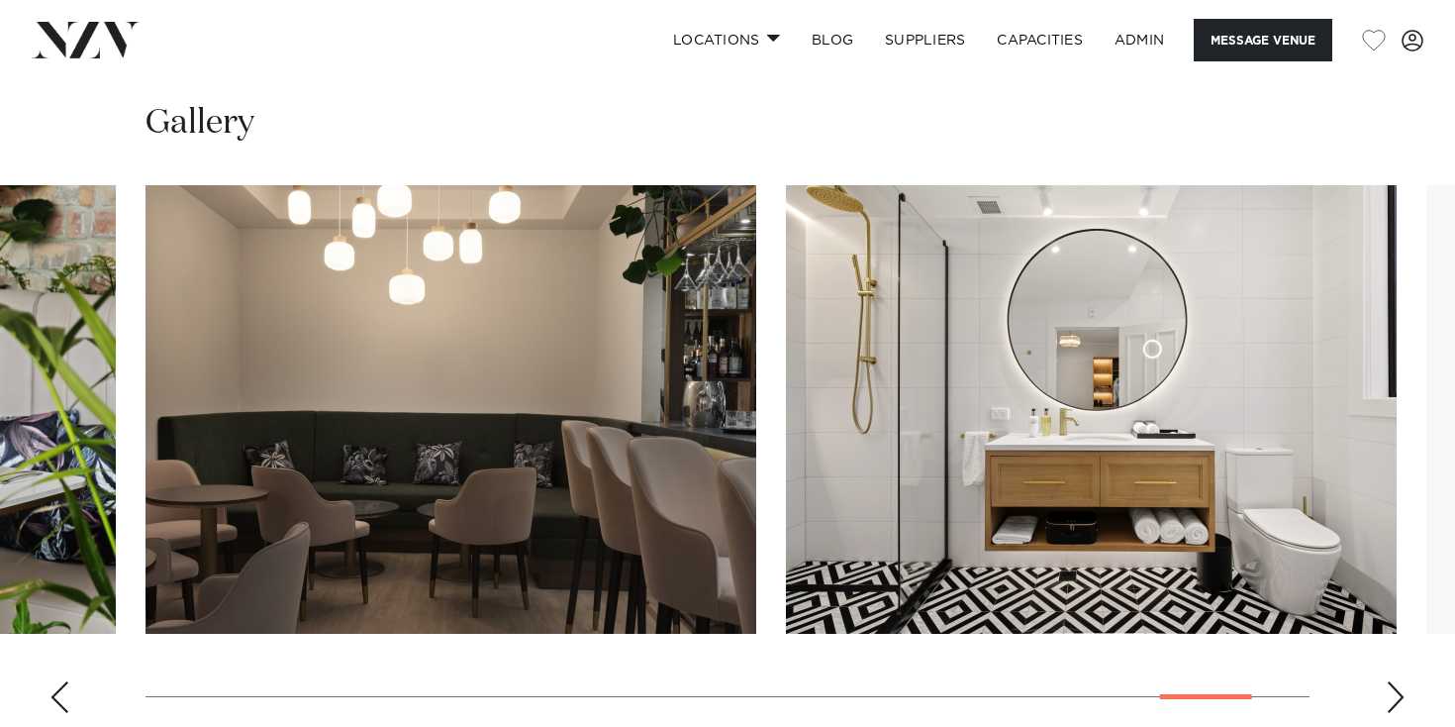
click at [1389, 681] on div "Next slide" at bounding box center [1396, 697] width 20 height 32
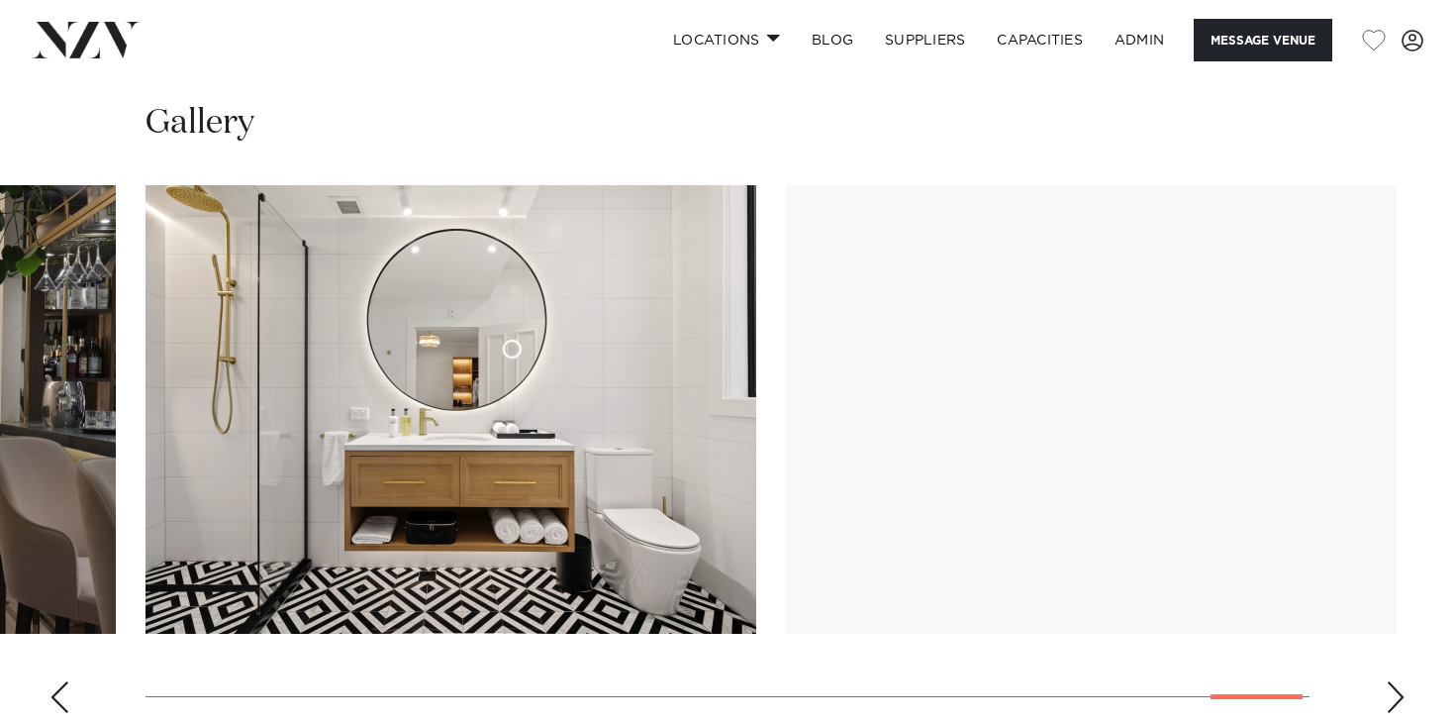
click at [1389, 681] on div "Next slide" at bounding box center [1396, 697] width 20 height 32
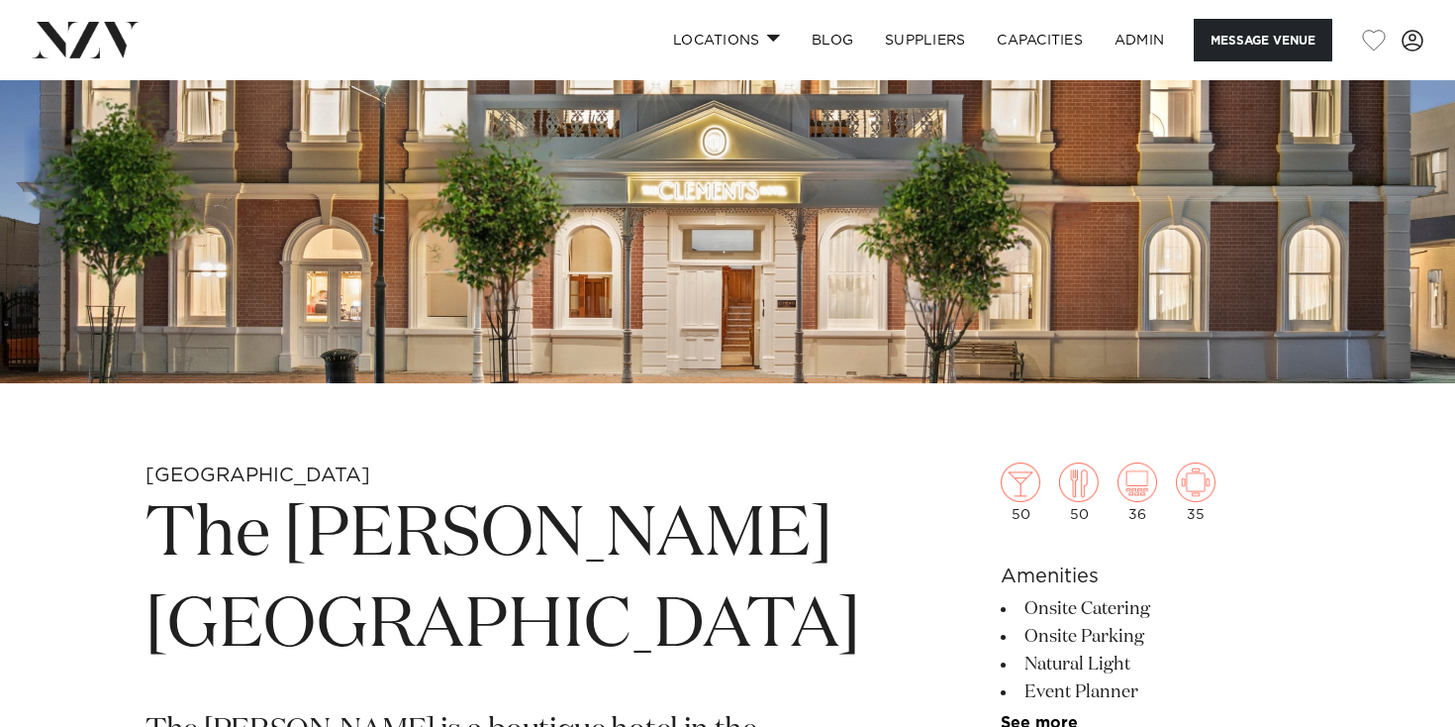
scroll to position [401, 0]
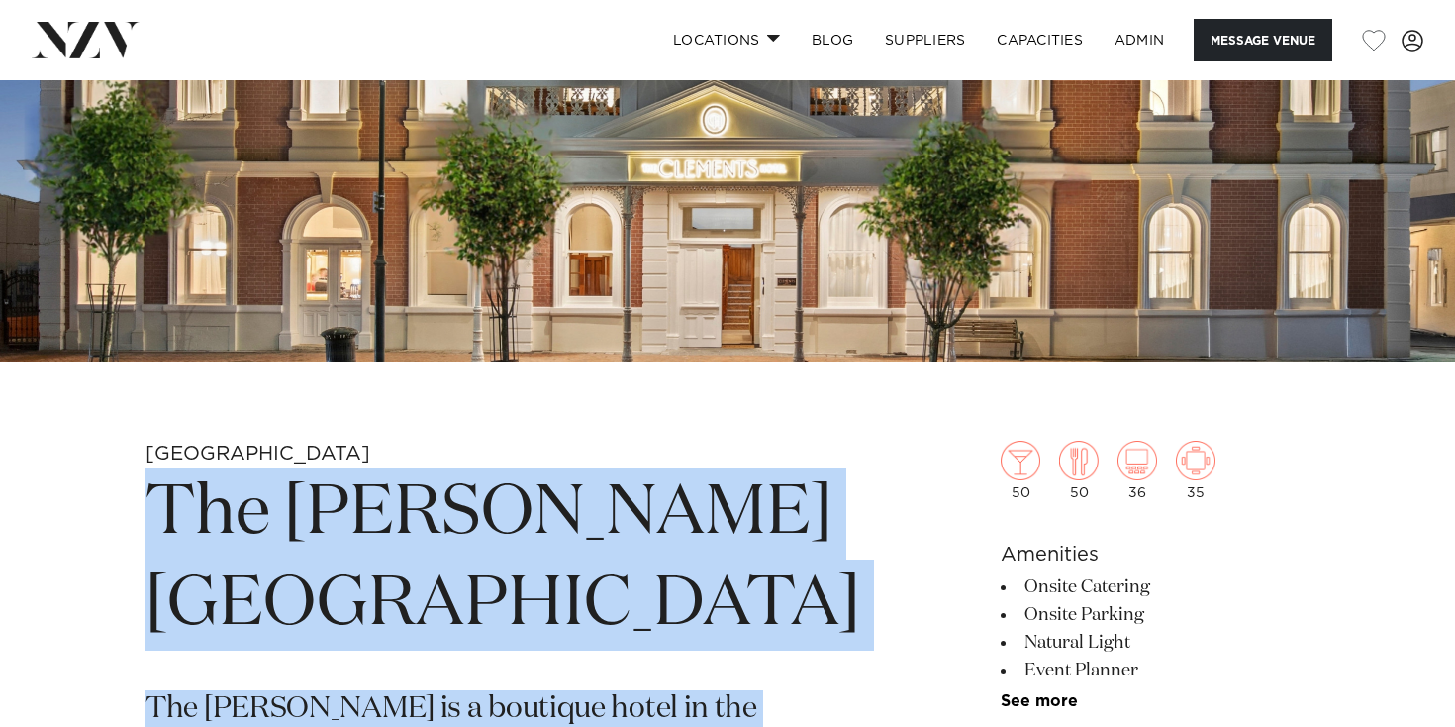
drag, startPoint x: 736, startPoint y: 542, endPoint x: 182, endPoint y: 481, distance: 557.7
copy section "Lor Ipsumdol Sitam Con Adipisci el s doeiusmo tempo in utl etdolore magnaali en…"
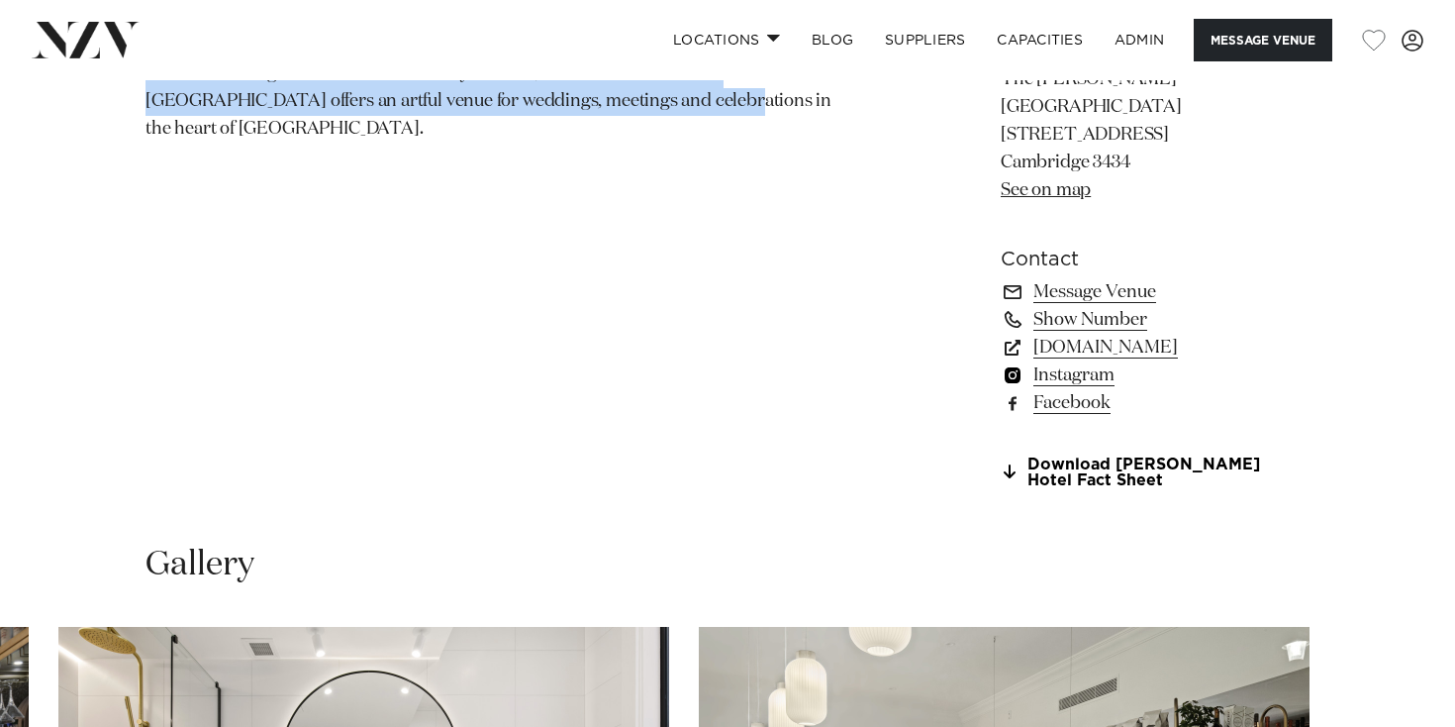
scroll to position [1641, 0]
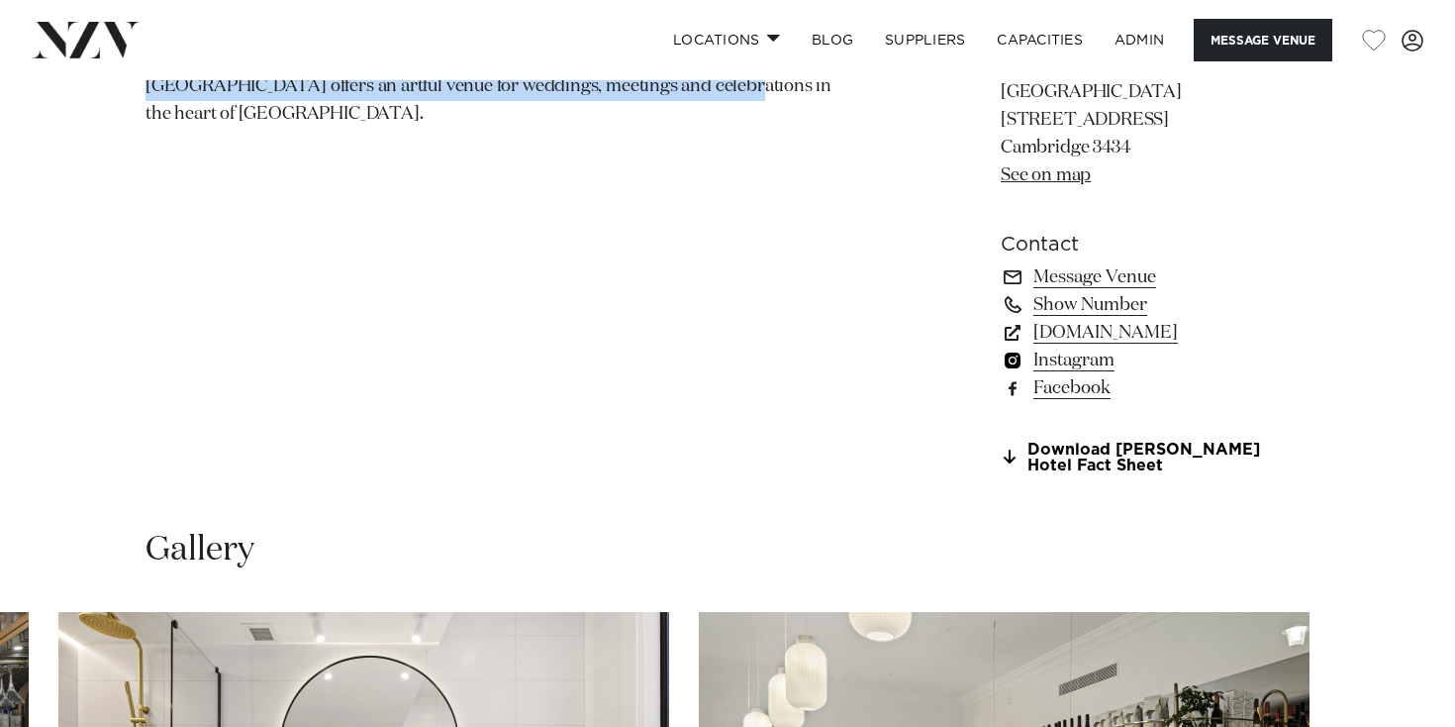
click at [1044, 346] on link "Instagram" at bounding box center [1155, 360] width 309 height 28
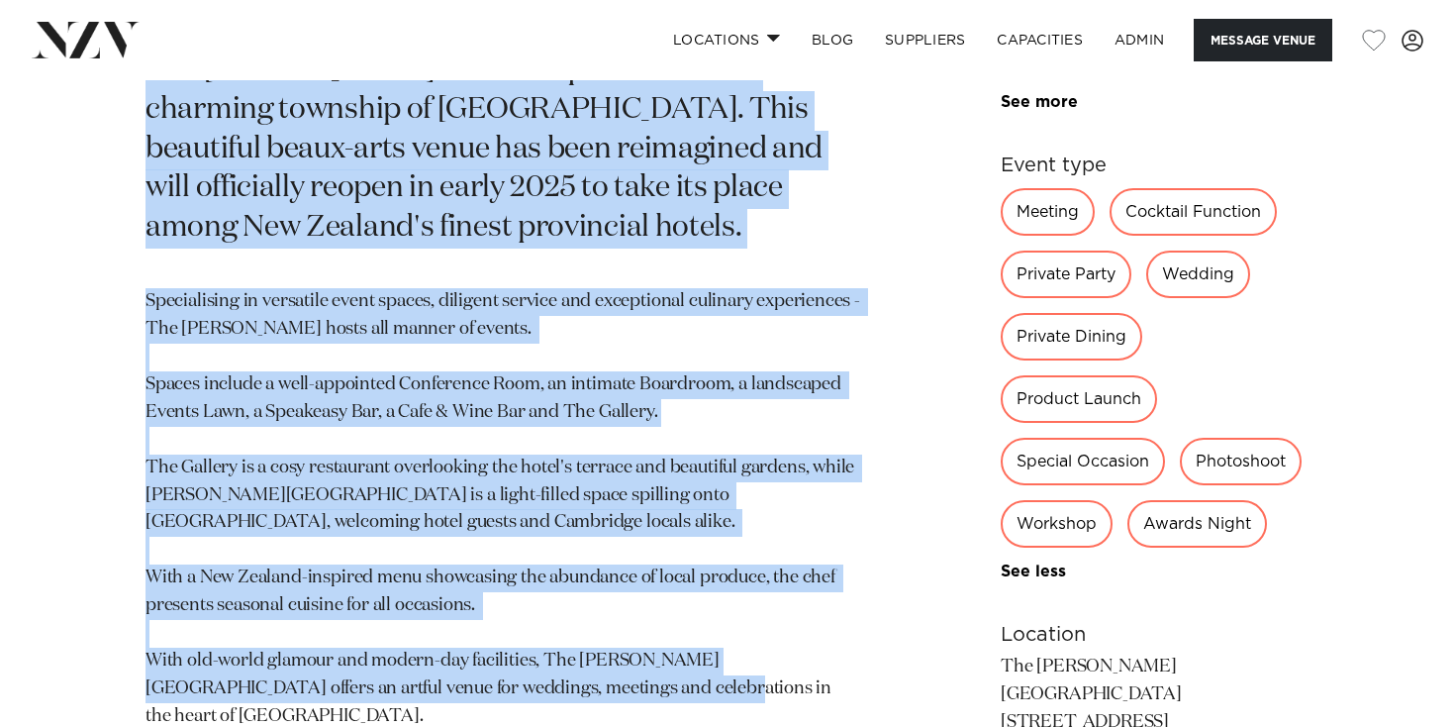
scroll to position [1040, 0]
click at [540, 393] on p "Specialising in versatile event spaces, diligent service and exceptional culina…" at bounding box center [503, 507] width 715 height 441
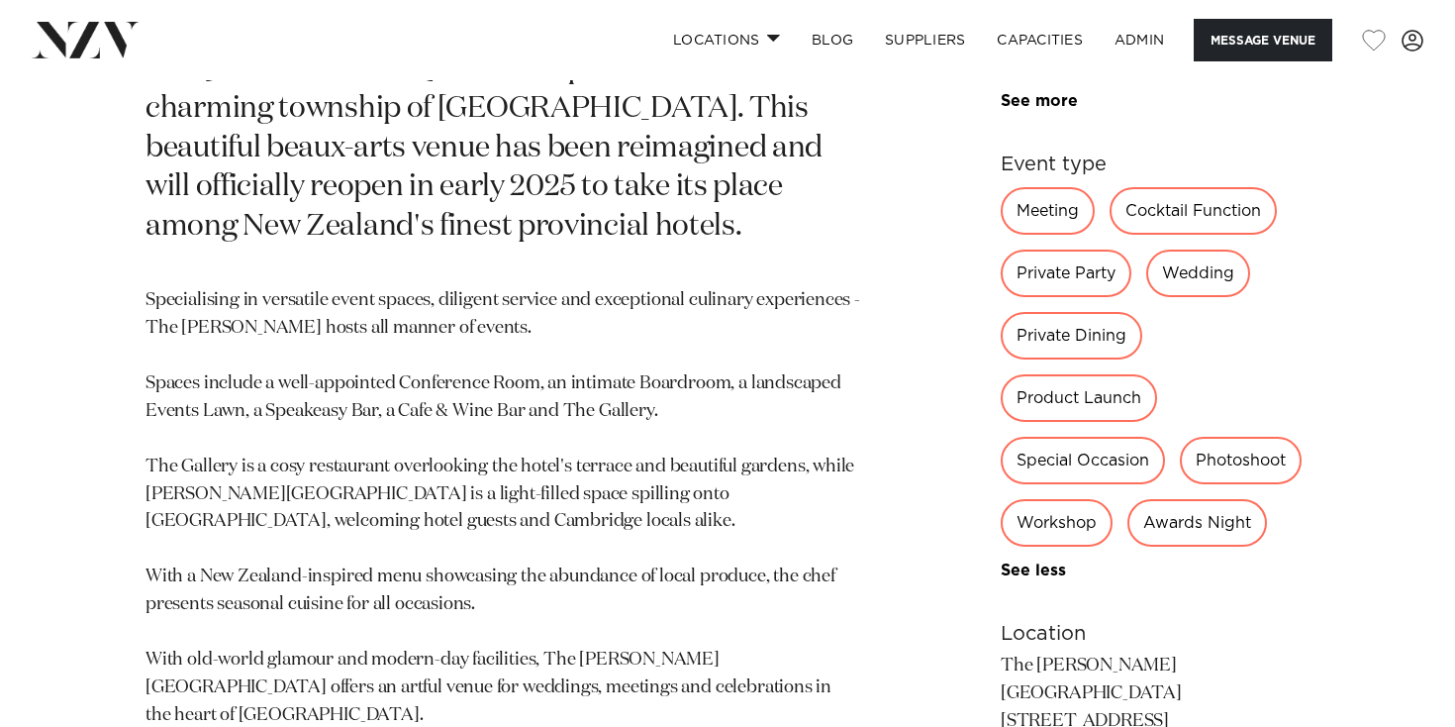
drag, startPoint x: 371, startPoint y: 410, endPoint x: 656, endPoint y: 422, distance: 285.3
click at [656, 422] on p "Specialising in versatile event spaces, diligent service and exceptional culina…" at bounding box center [503, 507] width 715 height 441
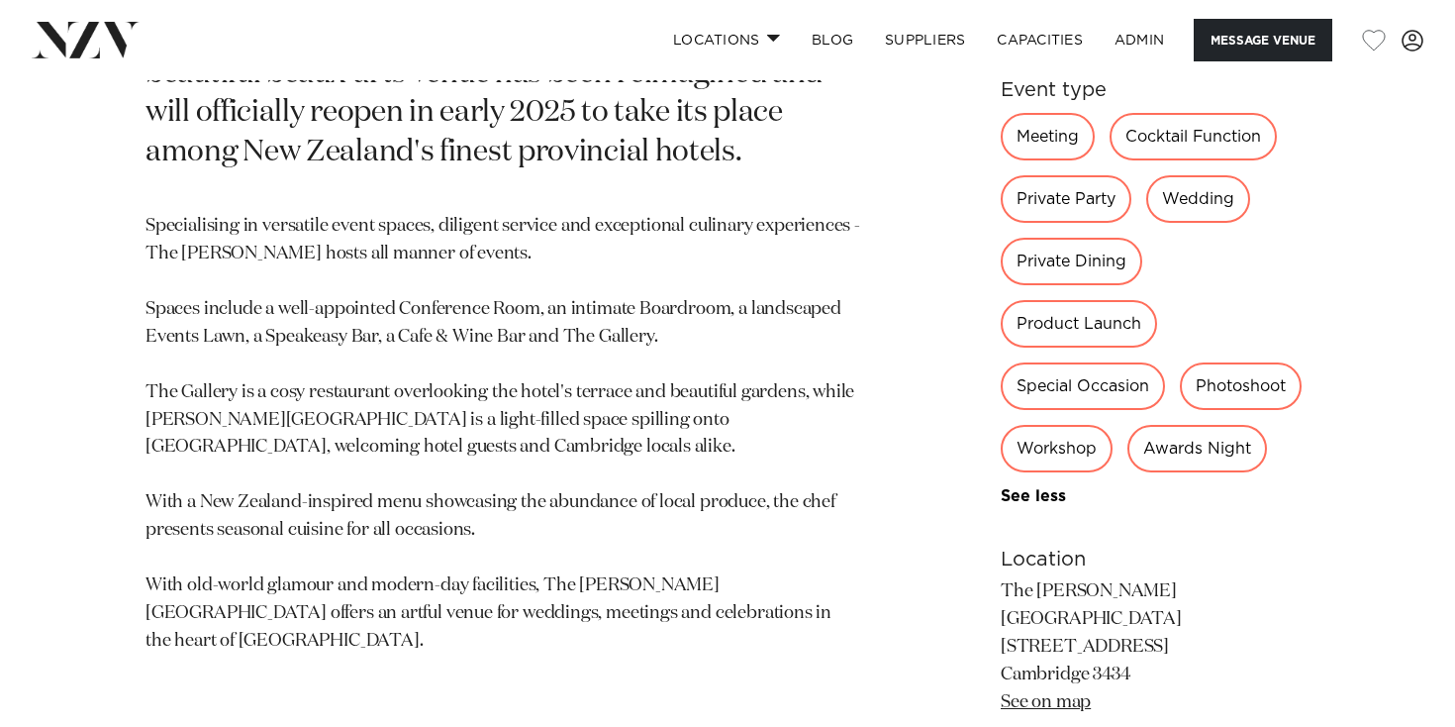
scroll to position [1117, 0]
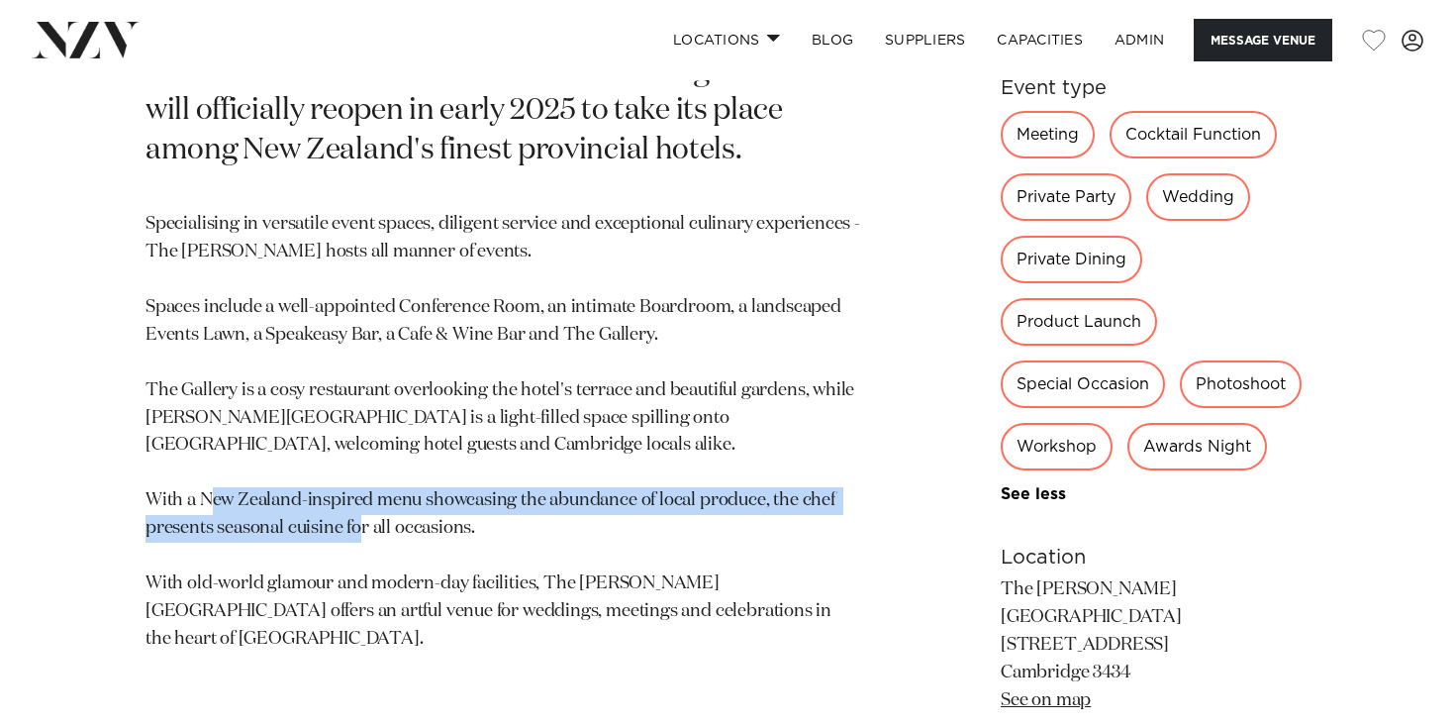
drag, startPoint x: 360, startPoint y: 422, endPoint x: 562, endPoint y: 432, distance: 202.2
click at [562, 432] on p "Specialising in versatile event spaces, diligent service and exceptional culina…" at bounding box center [503, 431] width 715 height 441
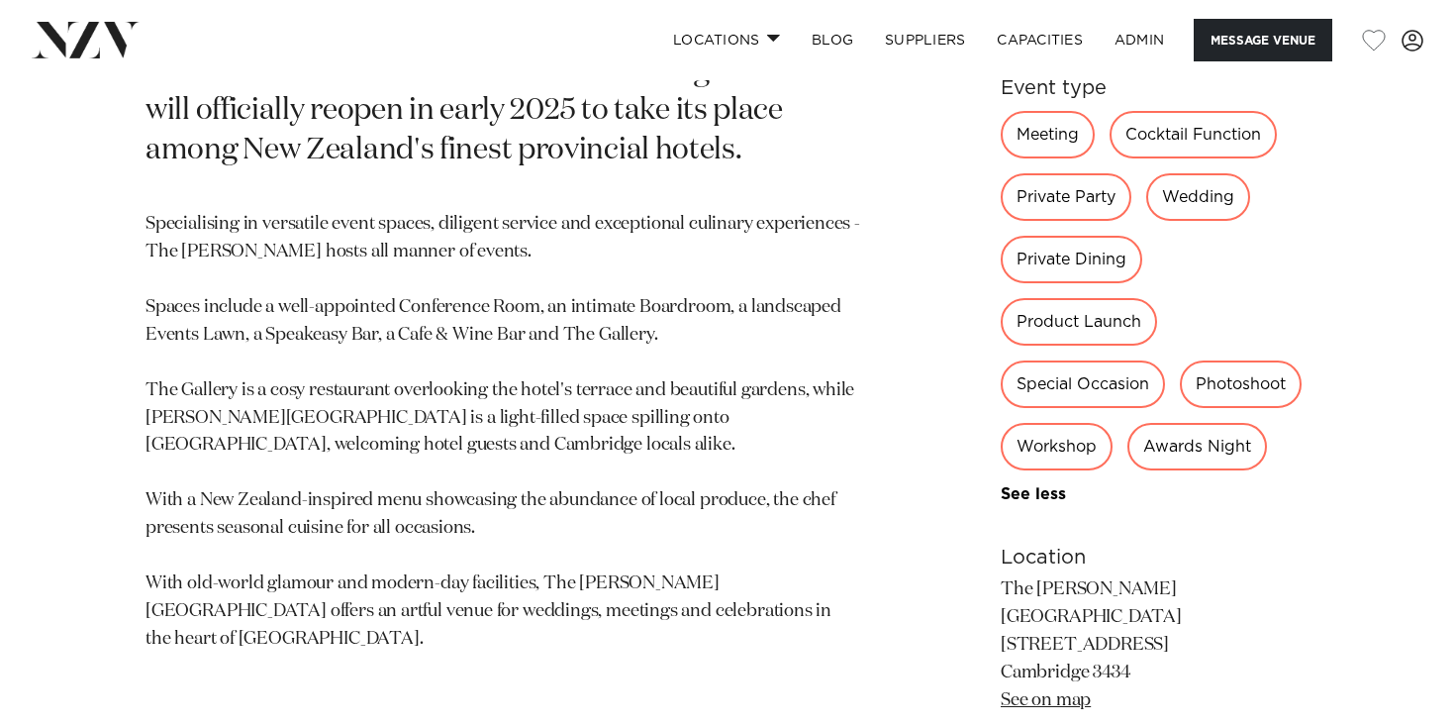
click at [562, 432] on p "Specialising in versatile event spaces, diligent service and exceptional culina…" at bounding box center [503, 431] width 715 height 441
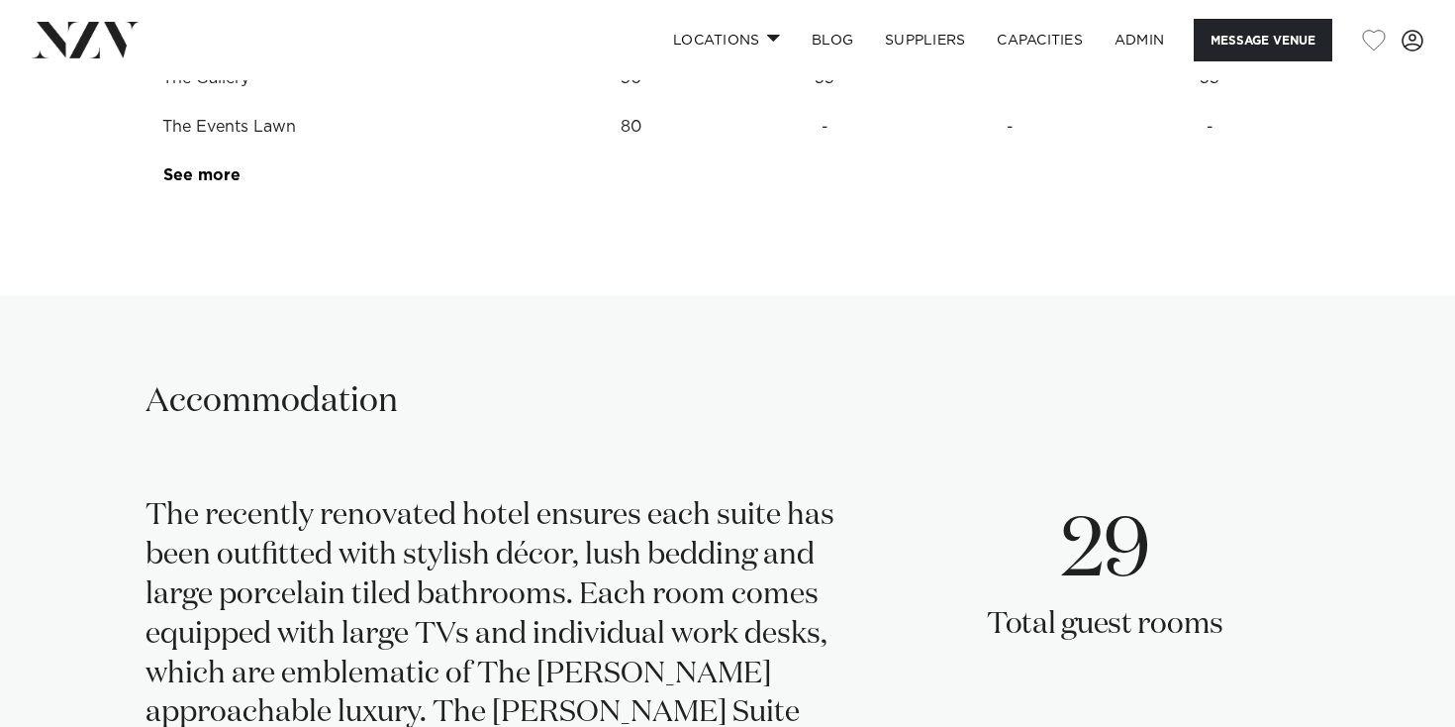
scroll to position [3083, 0]
